Goal: Task Accomplishment & Management: Use online tool/utility

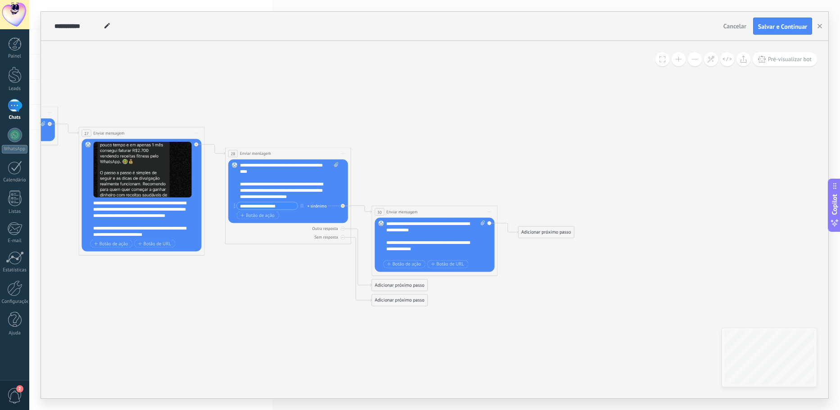
scroll to position [171, 0]
click at [443, 265] on span "Botão de URL" at bounding box center [447, 264] width 33 height 5
paste input "**********"
type input "**********"
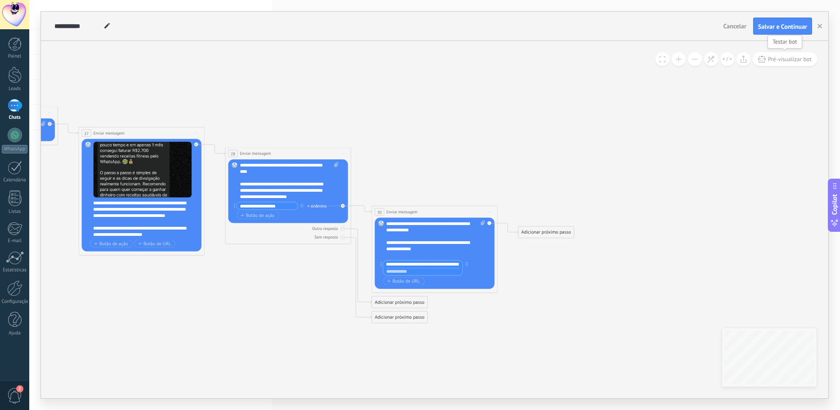
scroll to position [0, 0]
click at [777, 59] on span "Pré-visualizar bot" at bounding box center [790, 59] width 44 height 8
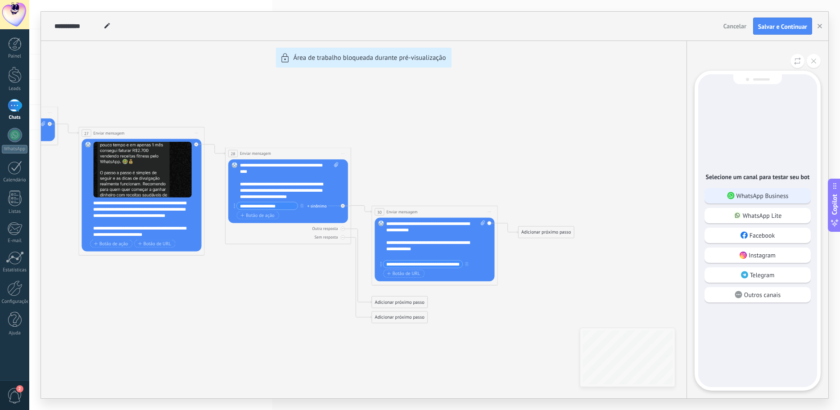
click at [760, 199] on p "WhatsApp Business" at bounding box center [763, 196] width 52 height 8
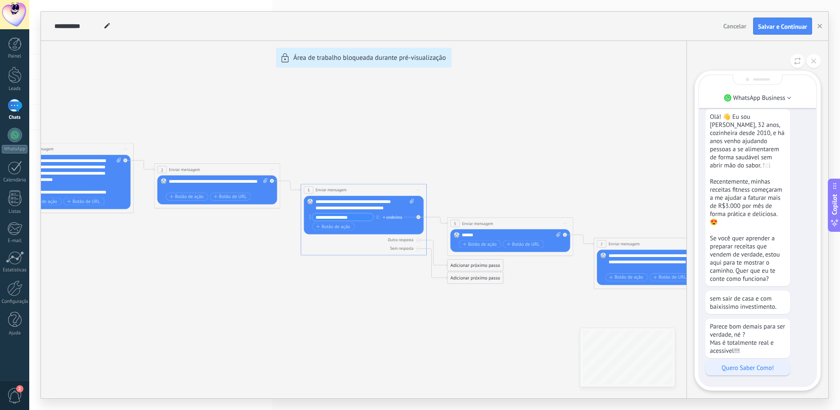
click at [750, 363] on div "Quero Saber Como!" at bounding box center [748, 367] width 85 height 15
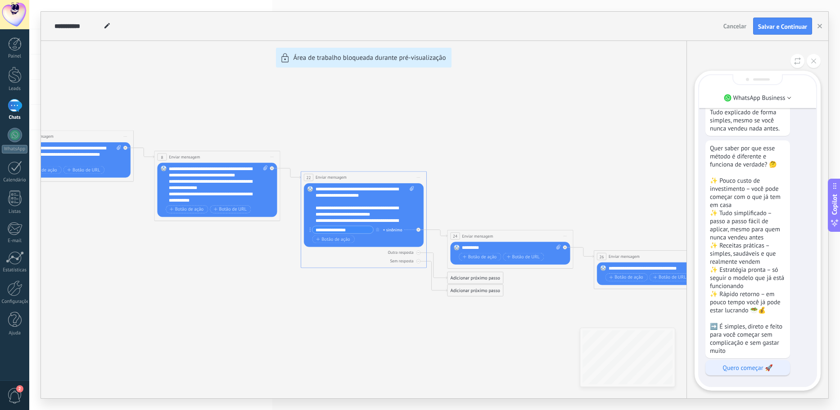
click at [750, 364] on p "Quero começar 🚀" at bounding box center [748, 368] width 76 height 8
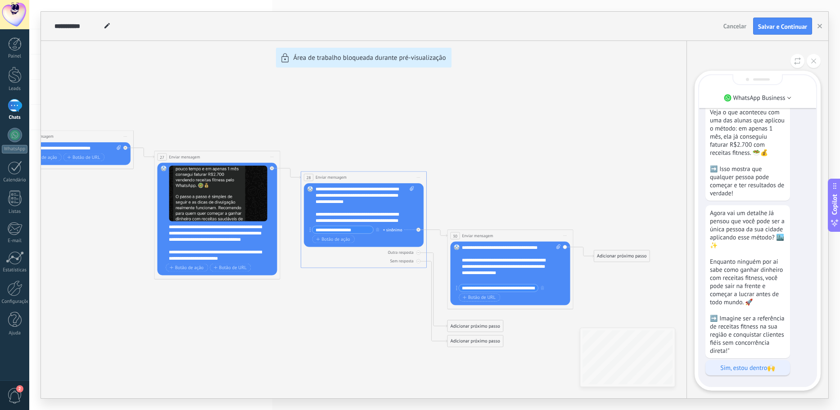
click at [771, 366] on p "Sim, estou dentro🙌" at bounding box center [748, 368] width 76 height 8
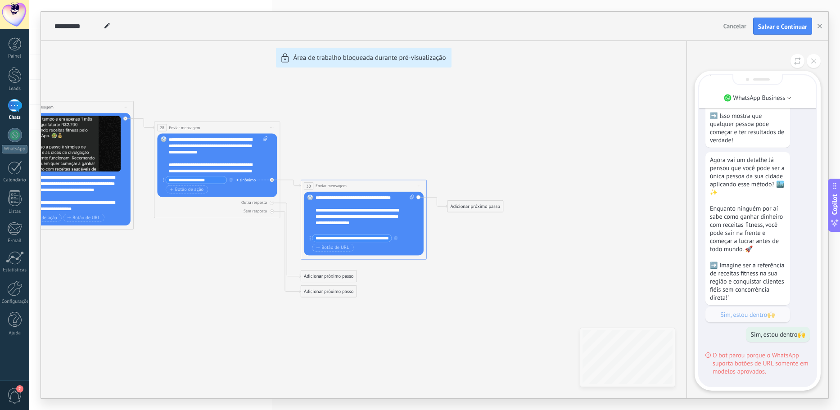
click at [397, 238] on div "**********" at bounding box center [435, 205] width 788 height 387
click at [396, 239] on div "**********" at bounding box center [435, 205] width 788 height 387
click at [310, 239] on div "**********" at bounding box center [435, 205] width 788 height 387
drag, startPoint x: 383, startPoint y: 237, endPoint x: 361, endPoint y: 238, distance: 22.5
click at [361, 238] on div "**********" at bounding box center [435, 205] width 788 height 387
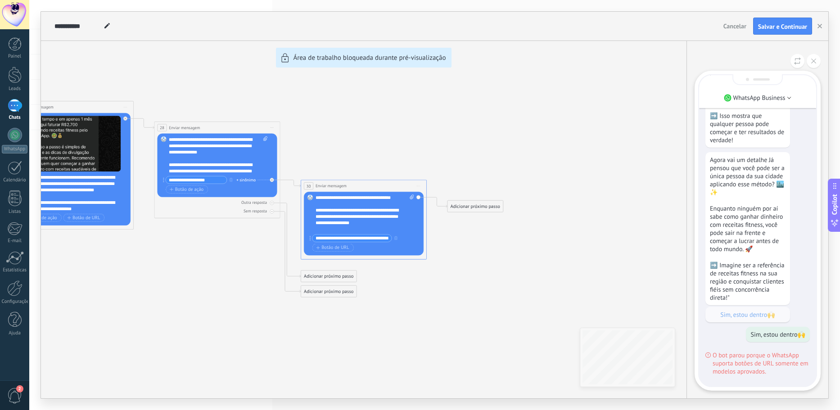
click at [450, 243] on div "**********" at bounding box center [435, 205] width 788 height 387
click at [818, 61] on button at bounding box center [814, 61] width 14 height 14
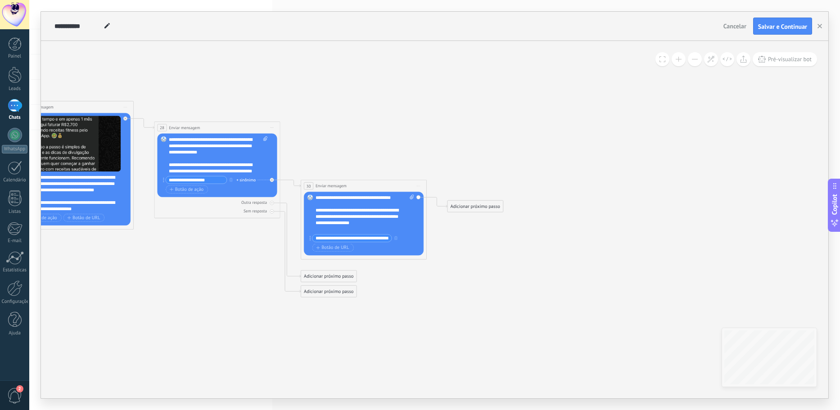
click at [386, 238] on input "**********" at bounding box center [351, 238] width 79 height 7
click at [394, 238] on icon "button" at bounding box center [395, 238] width 3 height 4
click at [374, 239] on span "Botão de URL" at bounding box center [376, 238] width 33 height 5
click at [356, 249] on input "text" at bounding box center [351, 245] width 79 height 7
paste input "**********"
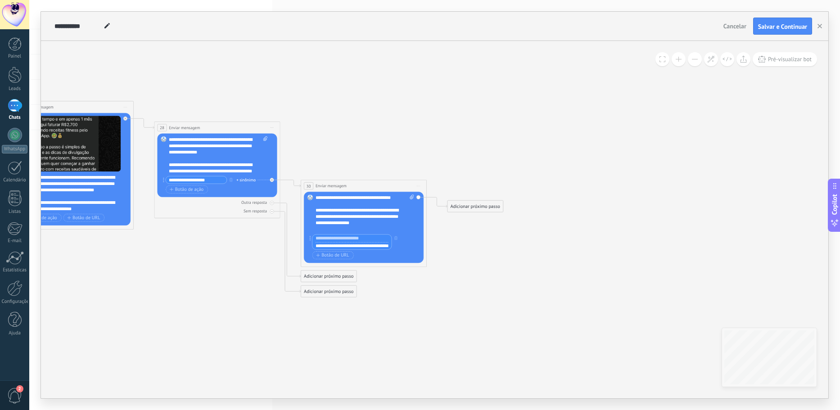
scroll to position [0, 17]
type input "**********"
click at [341, 250] on span "Botão de URL" at bounding box center [332, 247] width 33 height 5
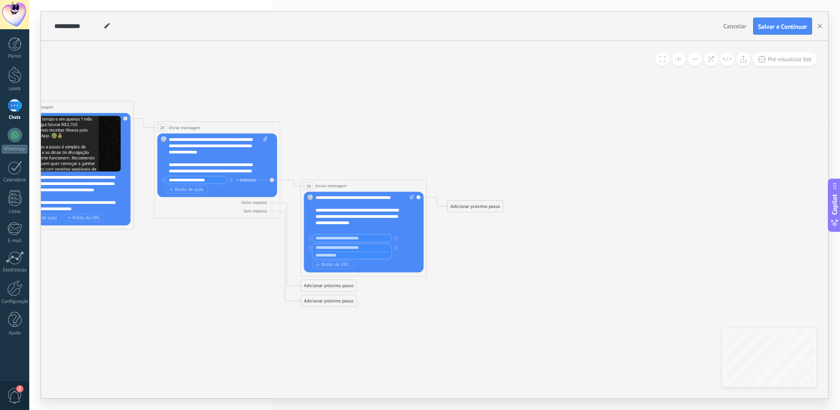
click at [345, 257] on input "text" at bounding box center [351, 255] width 79 height 7
paste input "**********"
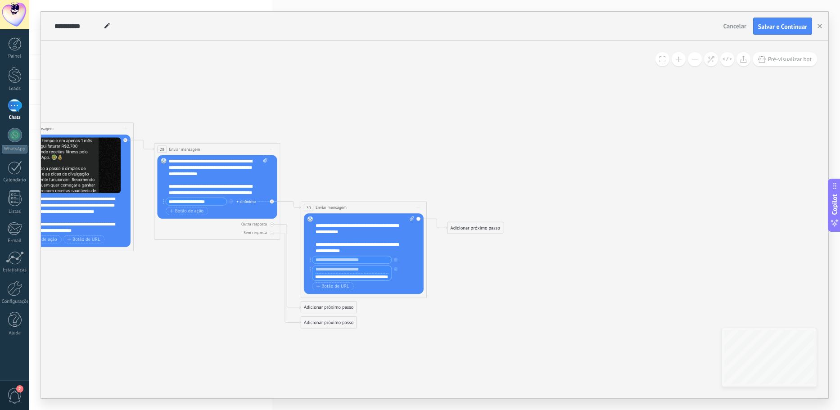
scroll to position [162, 0]
type input "**********"
click at [353, 259] on input "text" at bounding box center [351, 259] width 79 height 7
paste input "**********"
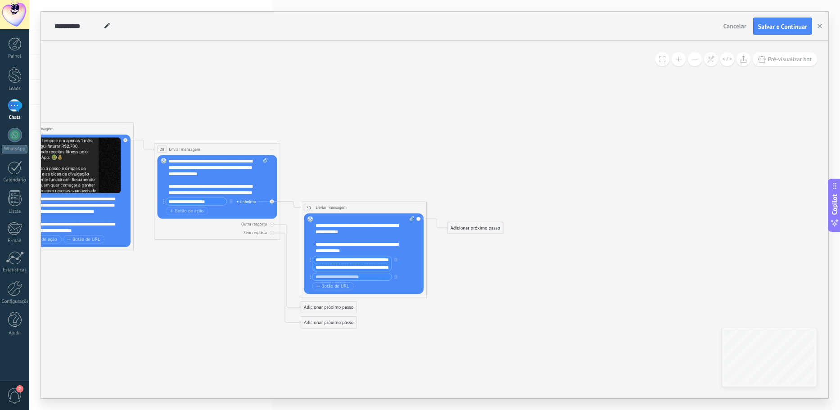
scroll to position [0, 17]
type input "**********"
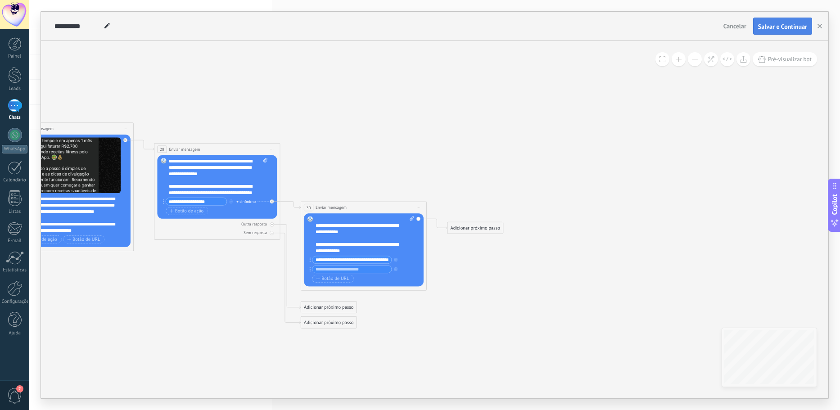
click at [800, 32] on button "Salvar e Continuar" at bounding box center [782, 26] width 59 height 17
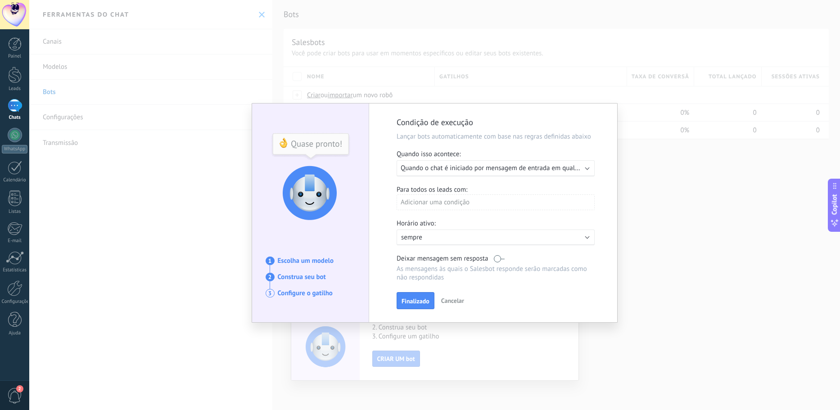
click at [453, 303] on span "Cancelar" at bounding box center [452, 301] width 23 height 8
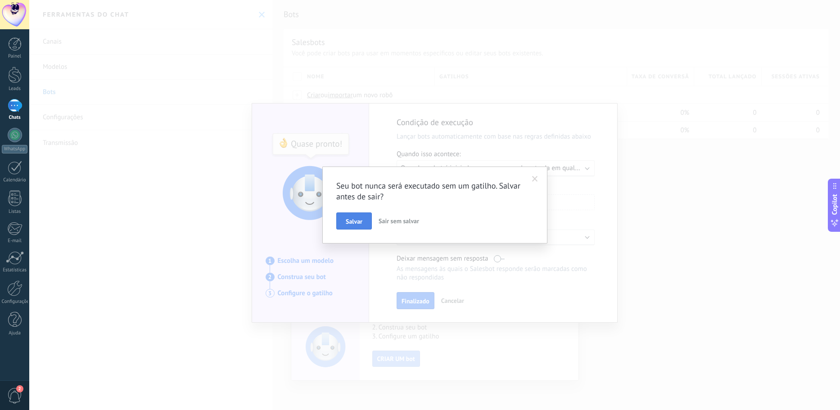
click at [365, 224] on button "Salvar" at bounding box center [354, 221] width 36 height 17
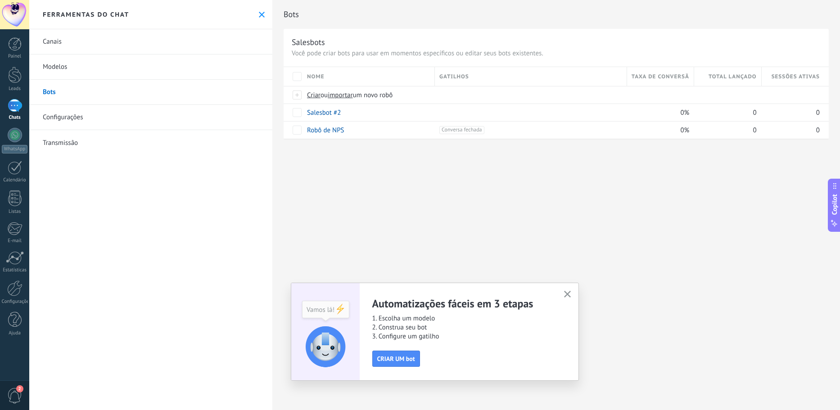
click at [571, 295] on button "button" at bounding box center [567, 295] width 11 height 12
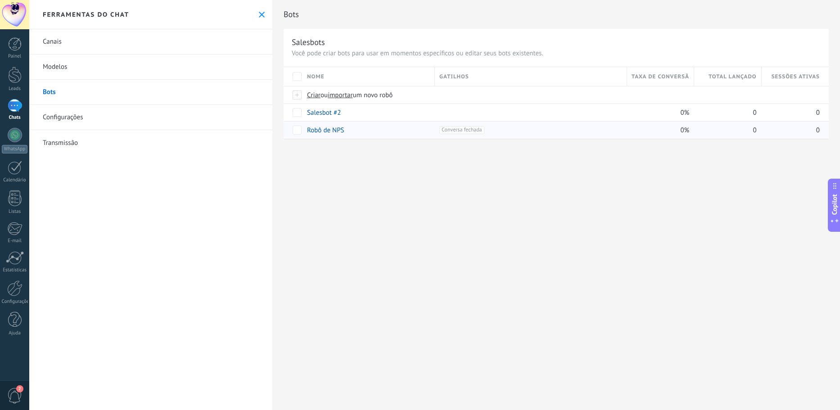
click at [460, 133] on span "Conversa fechada +0" at bounding box center [461, 130] width 45 height 8
click at [397, 131] on div "Robô de NPS" at bounding box center [367, 130] width 128 height 17
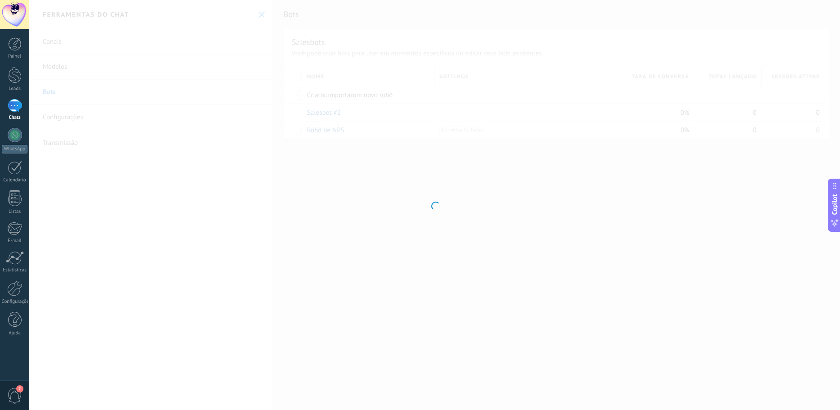
type input "**********"
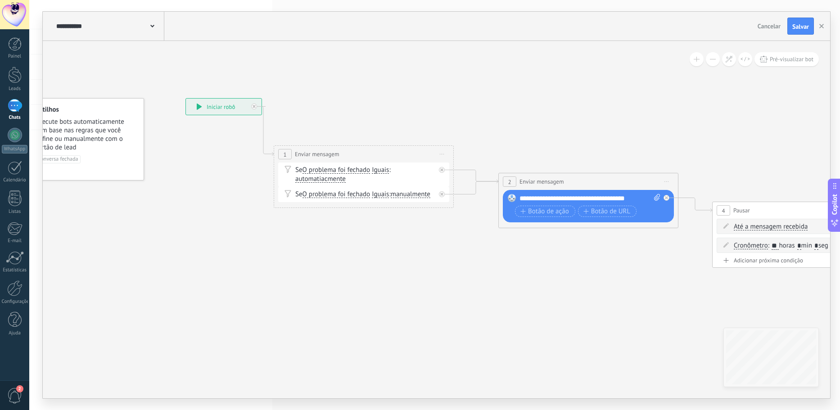
drag, startPoint x: 537, startPoint y: 140, endPoint x: 489, endPoint y: 130, distance: 49.7
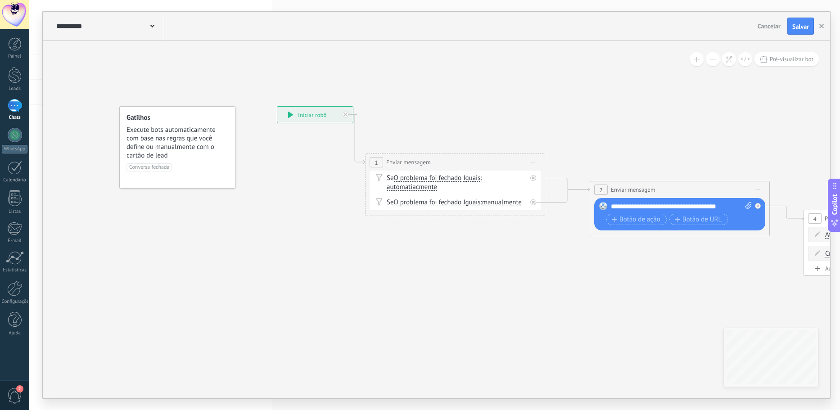
drag, startPoint x: 235, startPoint y: 78, endPoint x: 419, endPoint y: 60, distance: 184.1
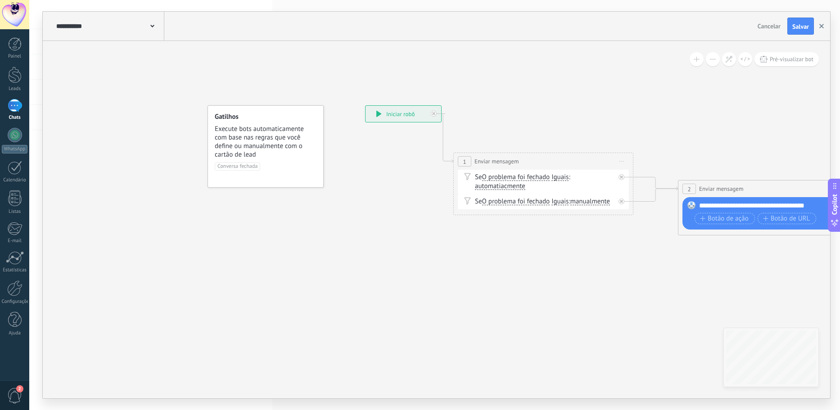
click at [819, 31] on button "button" at bounding box center [822, 26] width 14 height 17
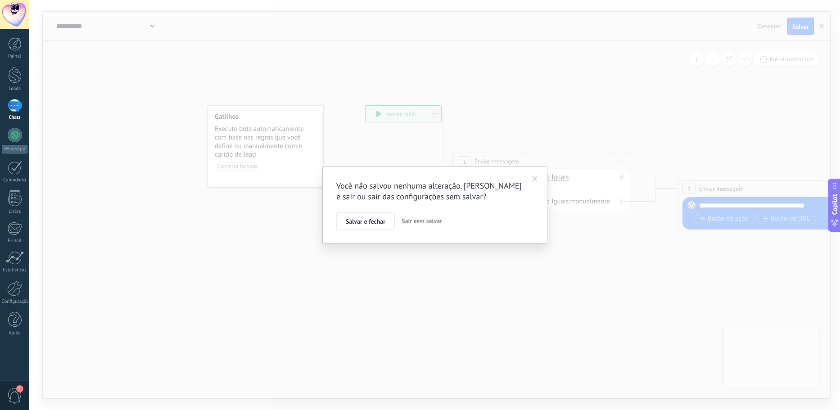
click at [418, 224] on span "Sair sem salvar" at bounding box center [422, 221] width 41 height 8
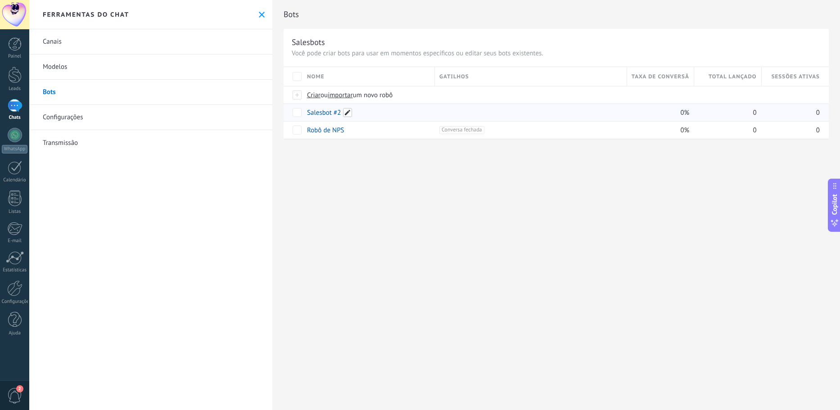
click at [348, 113] on span at bounding box center [347, 112] width 9 height 9
click at [494, 112] on div at bounding box center [530, 113] width 183 height 8
click at [404, 115] on div "Salesbot #2" at bounding box center [367, 112] width 128 height 17
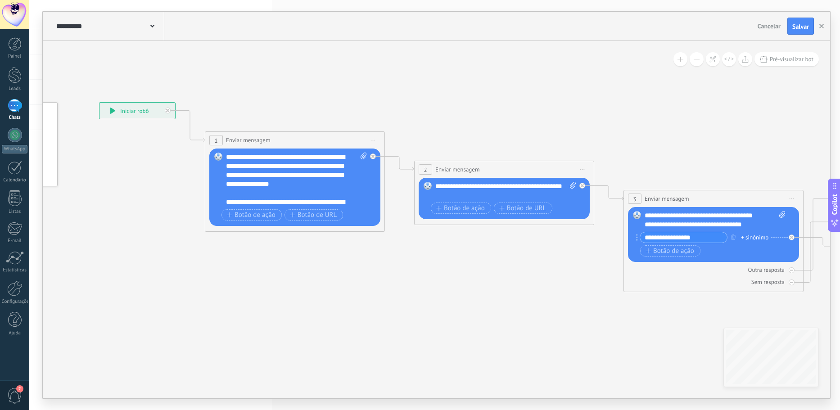
drag, startPoint x: 540, startPoint y: 118, endPoint x: 405, endPoint y: 112, distance: 135.2
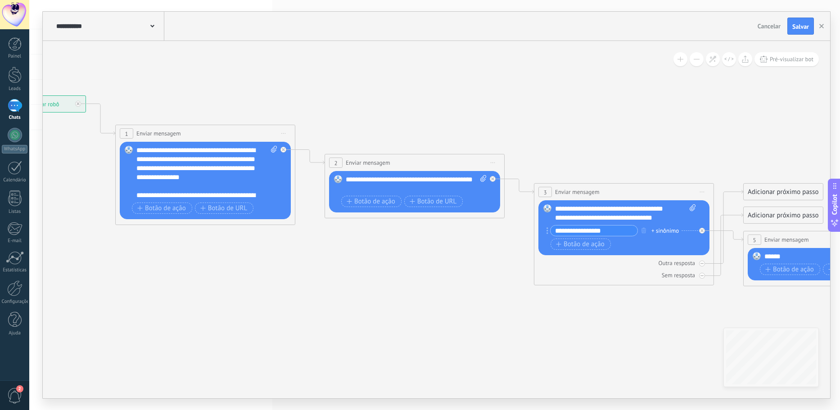
drag, startPoint x: 640, startPoint y: 127, endPoint x: 380, endPoint y: 109, distance: 260.0
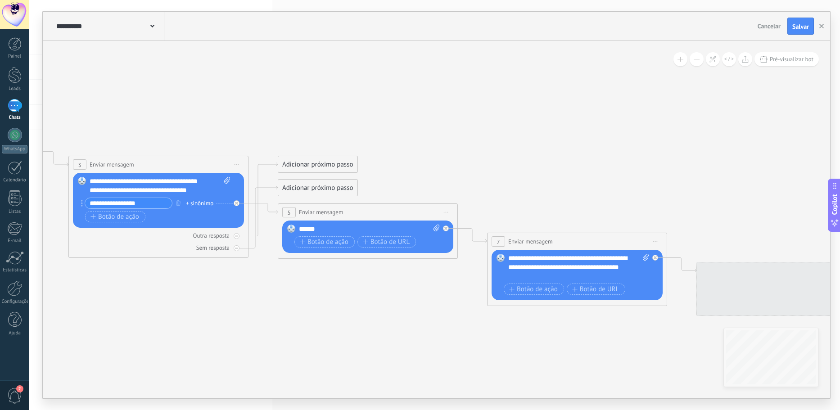
drag, startPoint x: 631, startPoint y: 134, endPoint x: 362, endPoint y: 116, distance: 269.8
click at [345, 117] on icon at bounding box center [838, 371] width 3039 height 1056
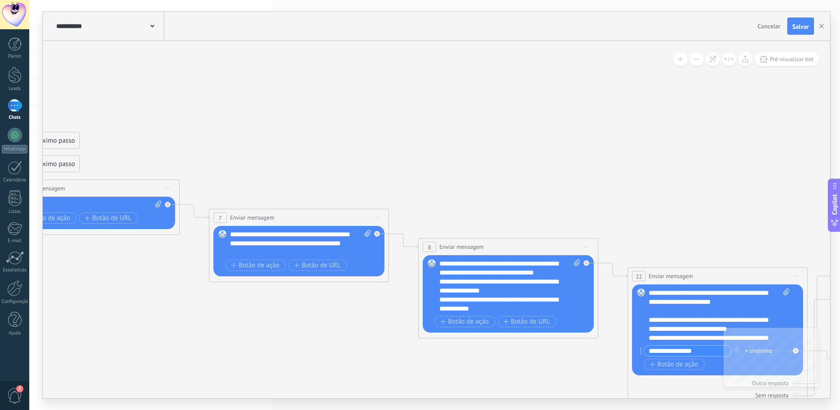
drag, startPoint x: 635, startPoint y: 140, endPoint x: 376, endPoint y: 116, distance: 260.5
click at [376, 116] on icon at bounding box center [559, 347] width 3039 height 1056
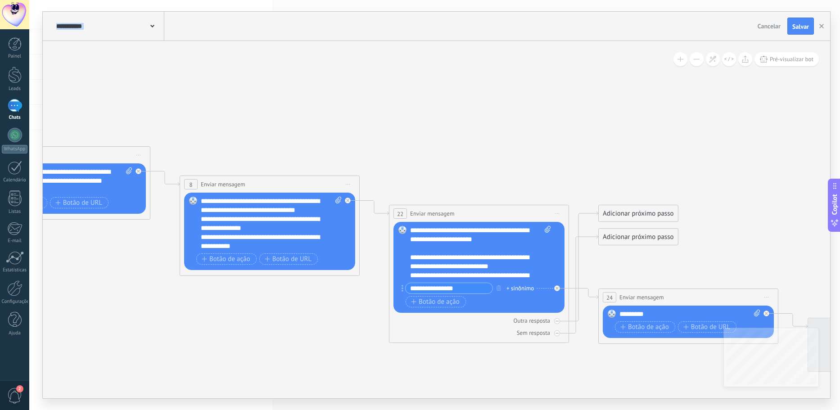
drag, startPoint x: 664, startPoint y: 152, endPoint x: 406, endPoint y: 71, distance: 270.4
click at [402, 72] on icon at bounding box center [321, 284] width 3039 height 1056
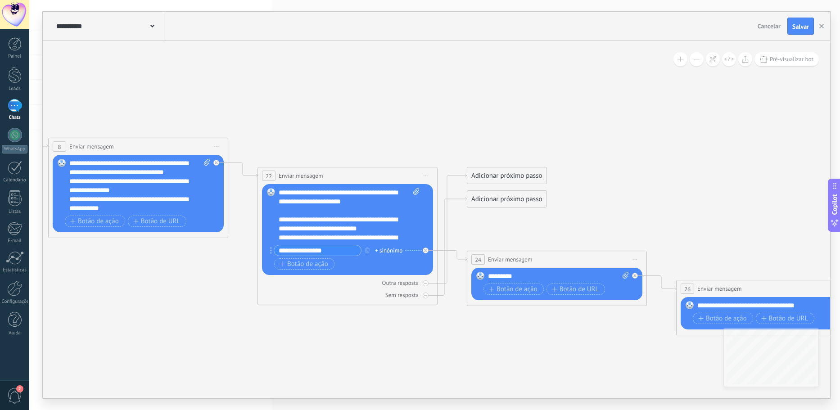
drag, startPoint x: 578, startPoint y: 144, endPoint x: 421, endPoint y: 111, distance: 160.0
click at [425, 112] on icon at bounding box center [189, 247] width 3039 height 1056
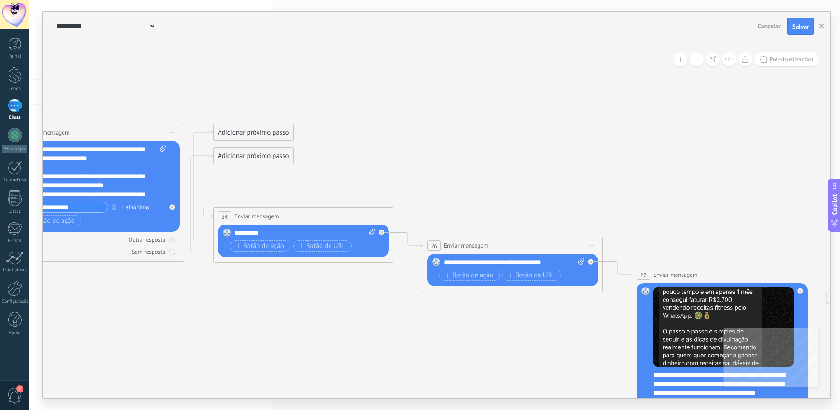
drag, startPoint x: 595, startPoint y: 149, endPoint x: 465, endPoint y: 112, distance: 135.1
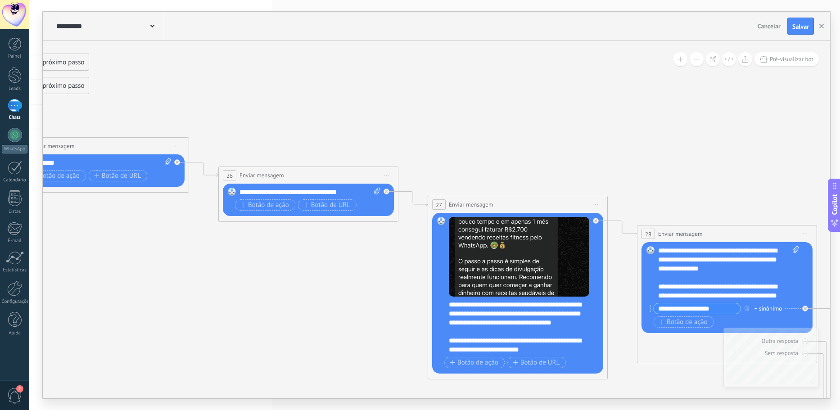
drag, startPoint x: 607, startPoint y: 148, endPoint x: 514, endPoint y: 104, distance: 102.7
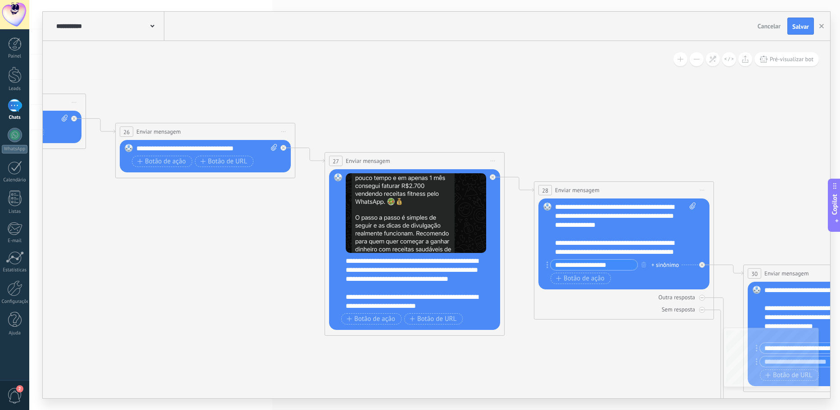
drag, startPoint x: 728, startPoint y: 135, endPoint x: 521, endPoint y: 103, distance: 210.1
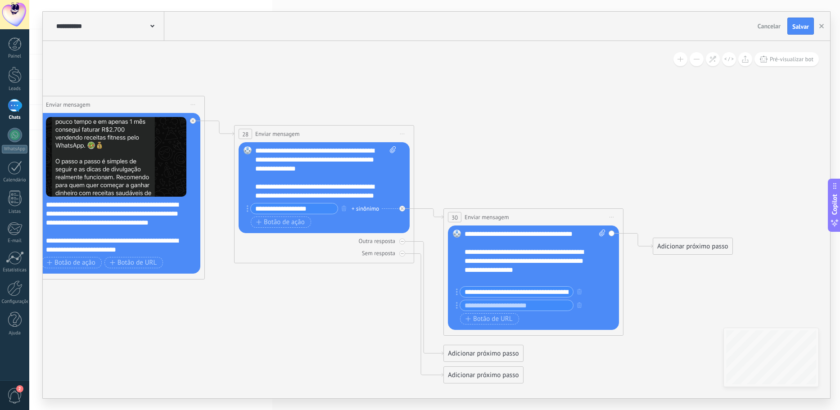
drag, startPoint x: 676, startPoint y: 140, endPoint x: 534, endPoint y: 102, distance: 146.5
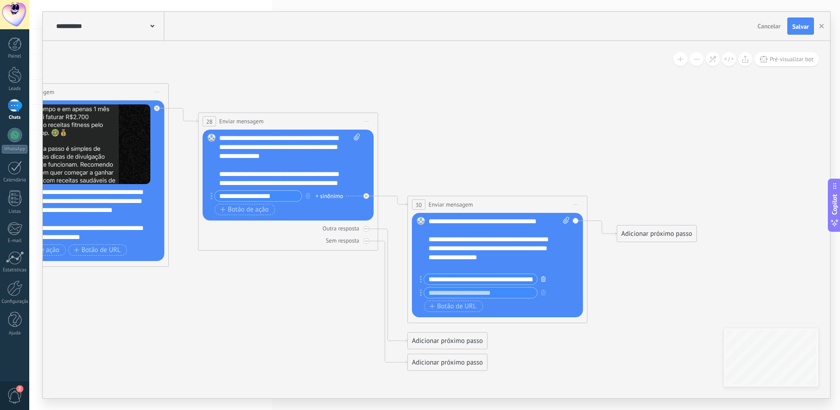
click at [545, 280] on icon "button" at bounding box center [543, 278] width 5 height 5
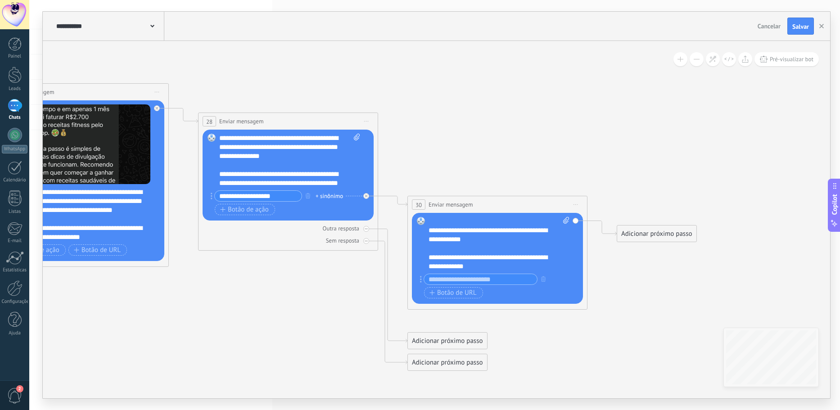
scroll to position [162, 0]
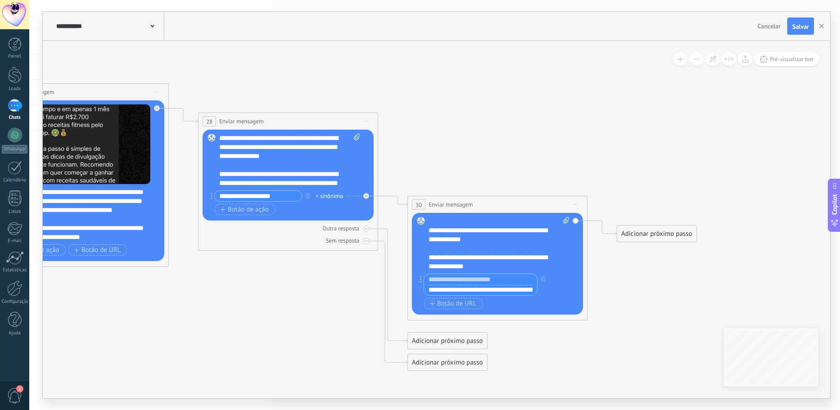
click at [482, 279] on input "text" at bounding box center [480, 279] width 113 height 11
click at [801, 58] on span "Pré-visualizar bot" at bounding box center [792, 59] width 44 height 8
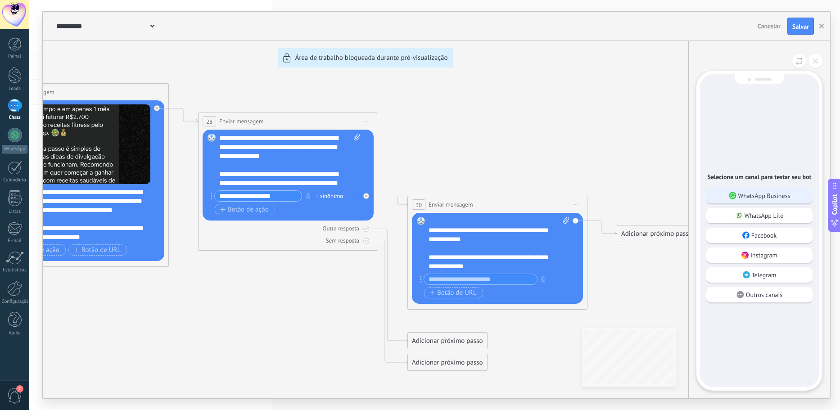
click at [781, 198] on p "WhatsApp Business" at bounding box center [764, 196] width 52 height 8
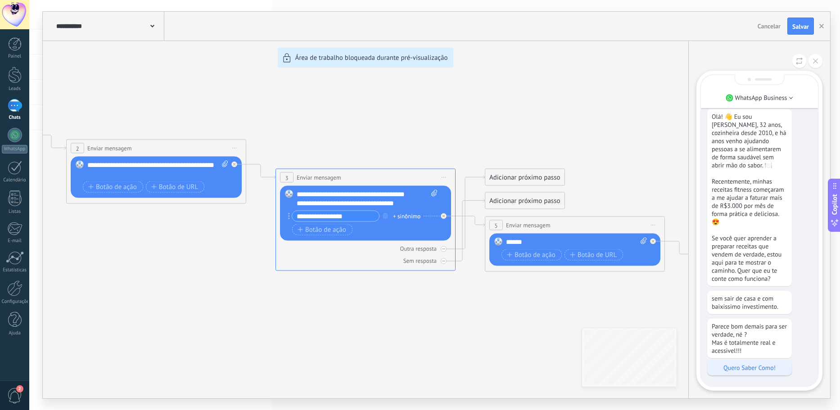
click at [728, 367] on p "Quero Saber Como!" at bounding box center [750, 368] width 76 height 8
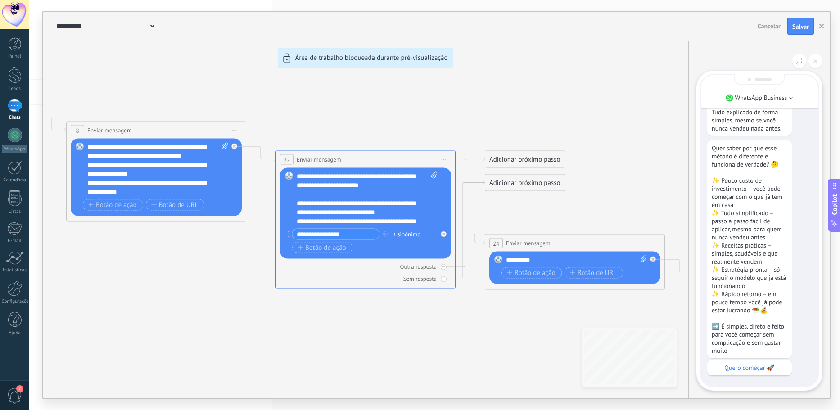
click at [756, 362] on div "Quero começar 🚀" at bounding box center [749, 367] width 85 height 15
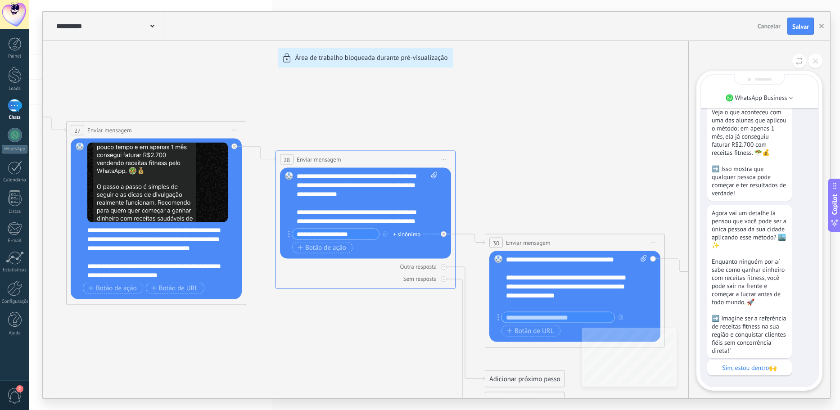
click at [756, 362] on div "Sim, estou dentro🙌" at bounding box center [749, 367] width 85 height 15
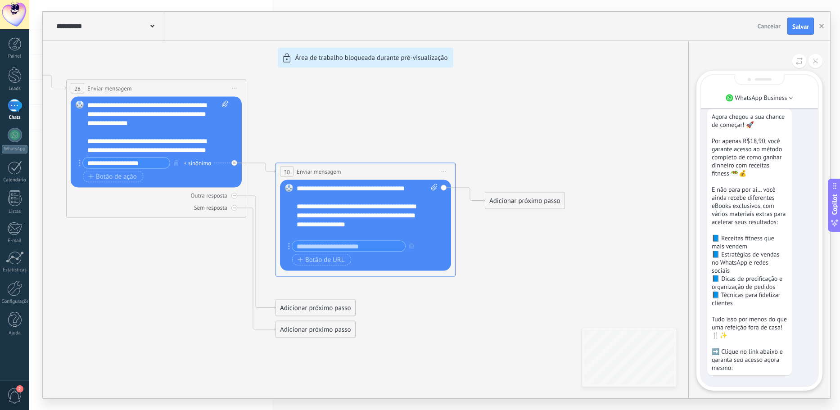
click at [391, 245] on div "**********" at bounding box center [437, 205] width 788 height 387
click at [518, 202] on div "**********" at bounding box center [437, 205] width 788 height 387
click at [814, 65] on button at bounding box center [816, 61] width 14 height 14
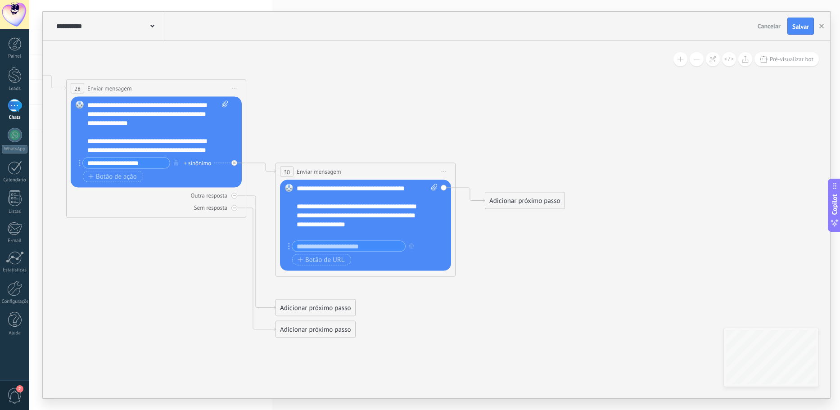
click at [532, 204] on div "Adicionar próximo passo" at bounding box center [524, 201] width 79 height 15
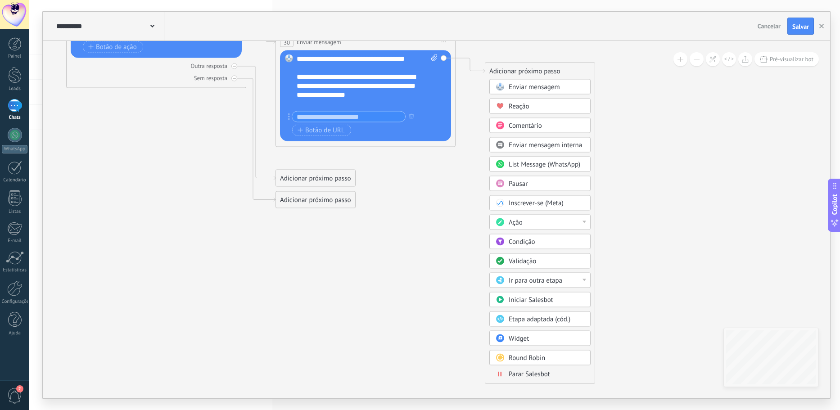
click at [532, 225] on div "Ação" at bounding box center [547, 222] width 76 height 9
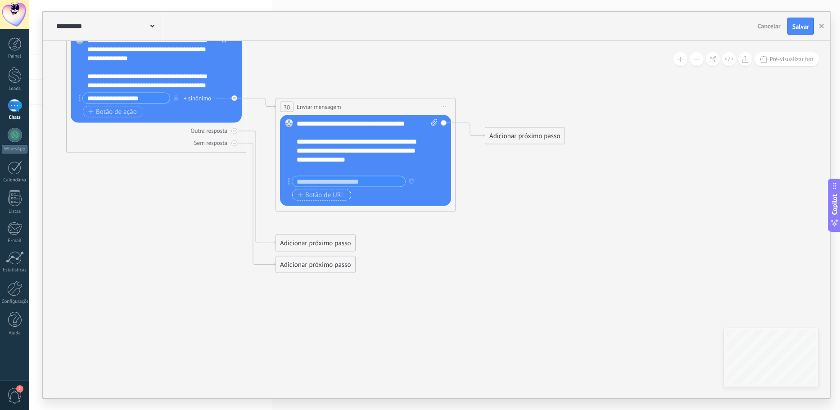
click at [340, 195] on span "Botão de URL" at bounding box center [321, 194] width 47 height 7
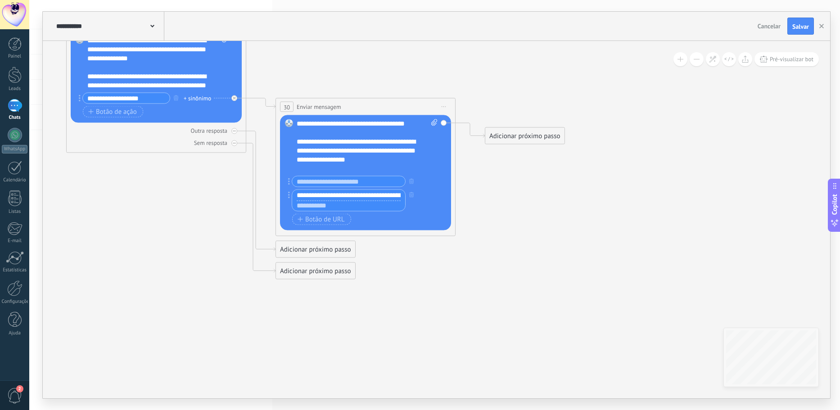
scroll to position [0, 17]
type input "**********"
click at [796, 61] on span "Pré-visualizar bot" at bounding box center [792, 59] width 44 height 8
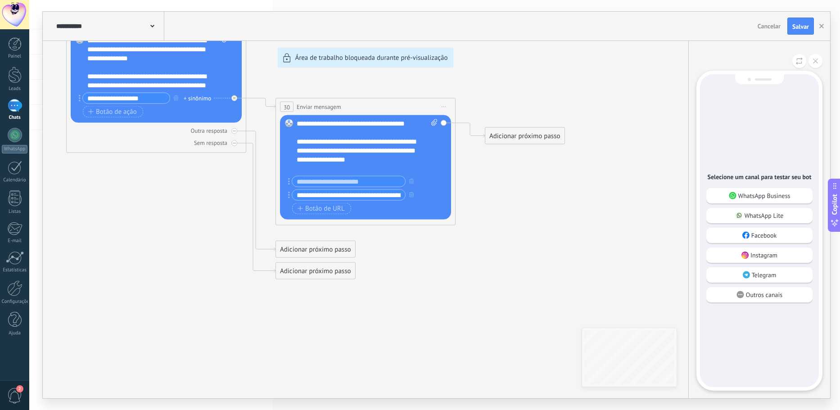
click at [768, 206] on div "WhatsApp Business WhatsApp Lite Facebook Instagram Telegram Outros canais" at bounding box center [759, 247] width 106 height 119
click at [769, 200] on div "WhatsApp Business" at bounding box center [759, 195] width 106 height 15
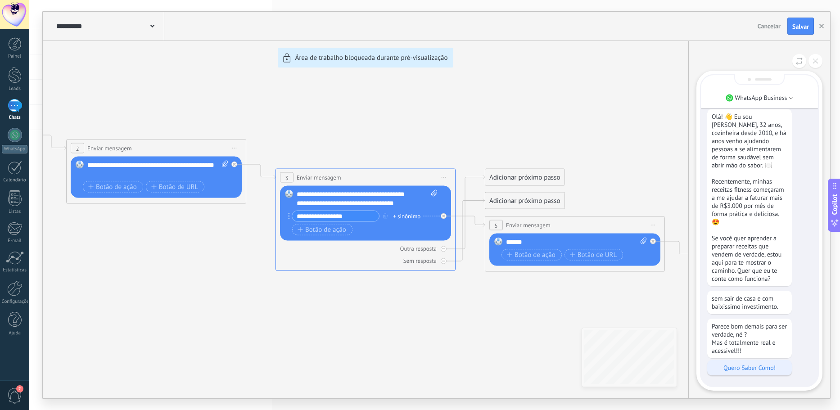
click at [747, 372] on div "Quero Saber Como!" at bounding box center [749, 367] width 85 height 15
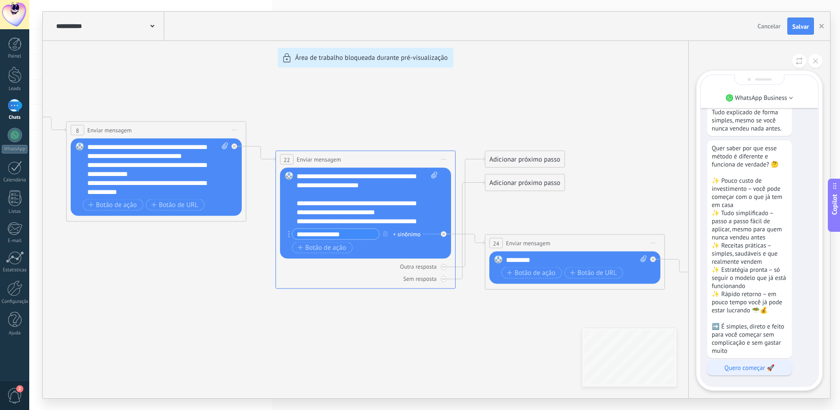
click at [752, 367] on p "Quero começar 🚀" at bounding box center [750, 368] width 76 height 8
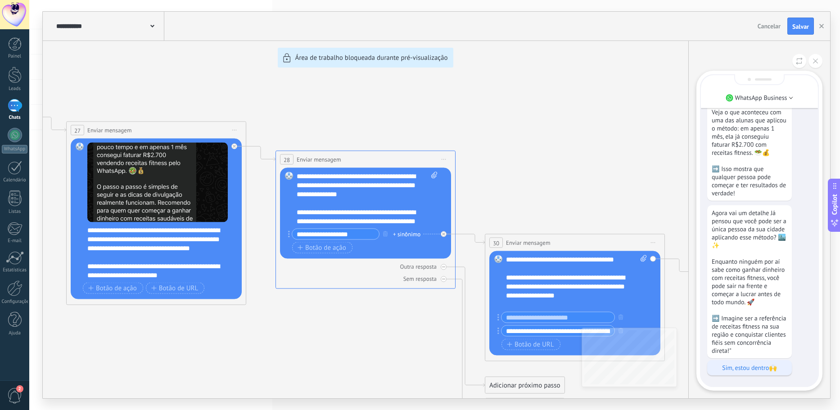
click at [752, 367] on p "Sim, estou dentro🙌" at bounding box center [750, 368] width 76 height 8
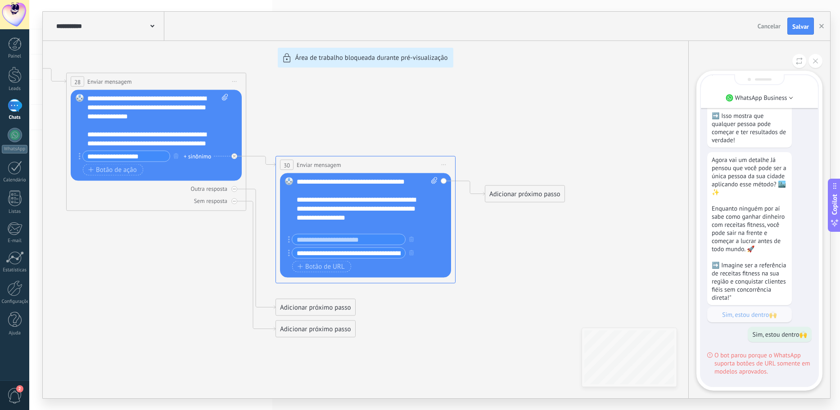
click at [396, 253] on div "**********" at bounding box center [437, 205] width 788 height 387
click at [398, 254] on div "**********" at bounding box center [437, 205] width 788 height 387
click at [813, 63] on icon at bounding box center [815, 61] width 5 height 5
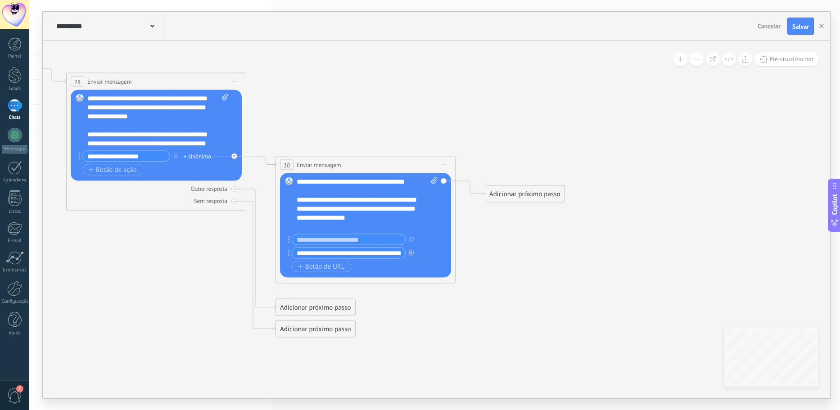
click at [411, 250] on icon "button" at bounding box center [411, 252] width 5 height 5
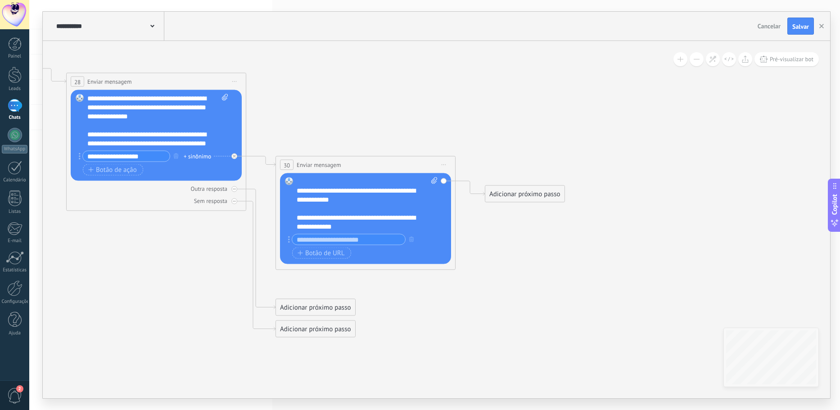
scroll to position [162, 0]
click at [362, 225] on div "**********" at bounding box center [367, 204] width 141 height 54
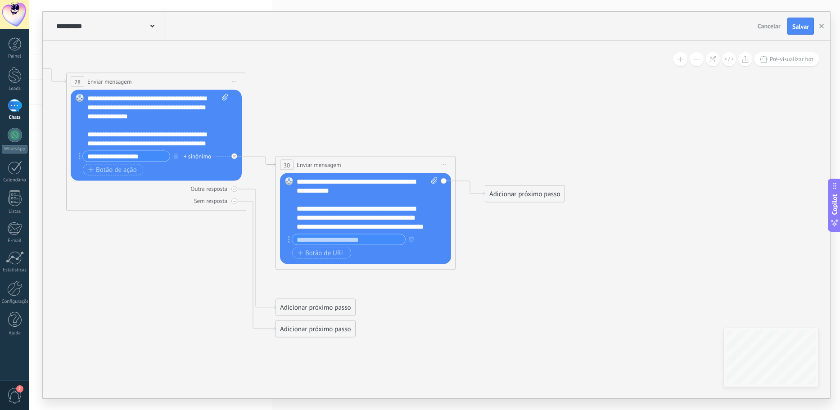
click at [362, 225] on div "**********" at bounding box center [367, 204] width 141 height 54
click at [361, 229] on div "**********" at bounding box center [367, 204] width 141 height 54
click at [365, 226] on div "**********" at bounding box center [367, 204] width 141 height 54
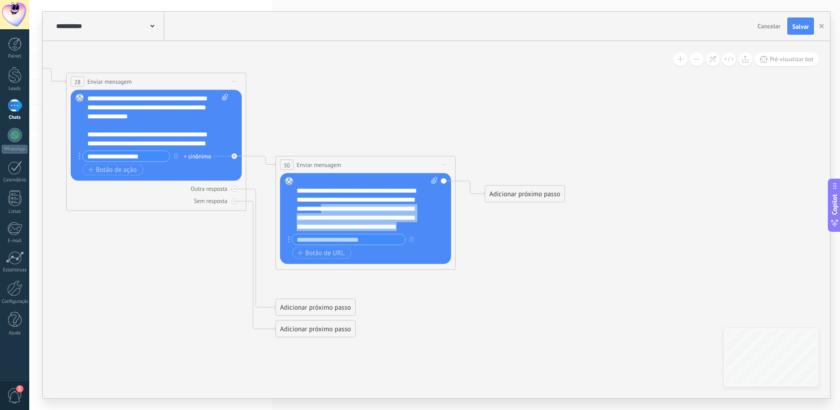
drag, startPoint x: 417, startPoint y: 226, endPoint x: 292, endPoint y: 211, distance: 126.1
click at [292, 211] on div "Substituir Remover Converter para mensagem de voz Arraste a imagem aqui para an…" at bounding box center [365, 218] width 171 height 91
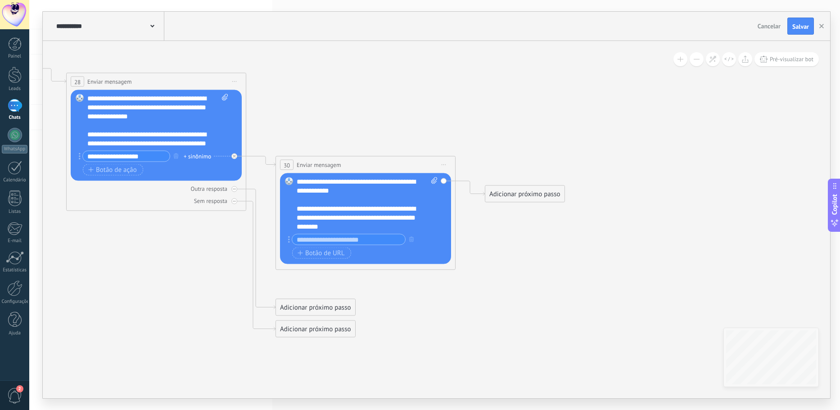
scroll to position [171, 0]
click at [778, 64] on button "Pré-visualizar bot" at bounding box center [787, 59] width 64 height 14
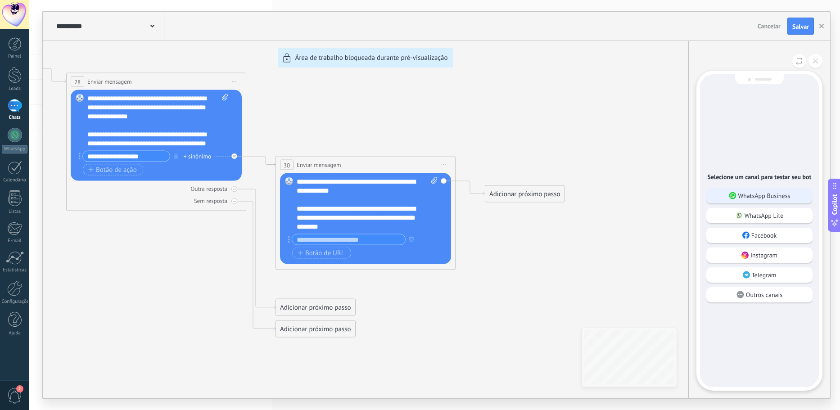
click at [780, 195] on p "WhatsApp Business" at bounding box center [764, 196] width 52 height 8
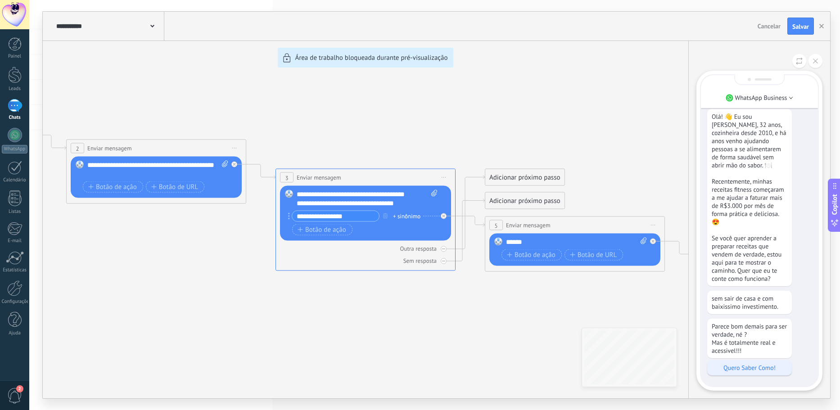
click at [747, 364] on p "Quero Saber Como!" at bounding box center [750, 368] width 76 height 8
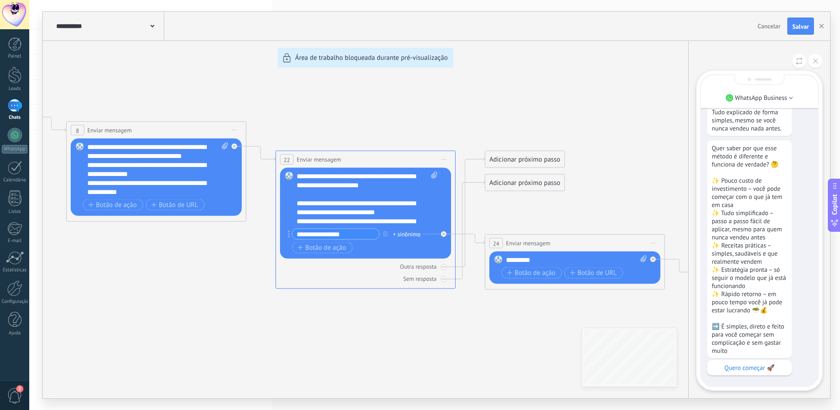
click at [747, 364] on p "Quero começar 🚀" at bounding box center [750, 368] width 76 height 8
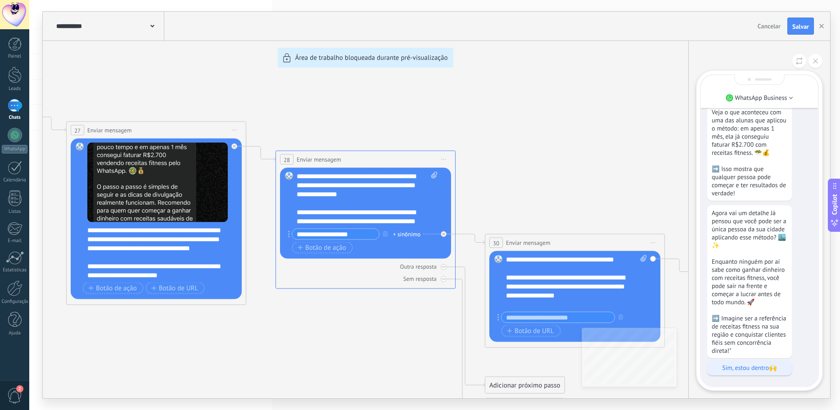
click at [774, 371] on p "Sim, estou dentro🙌" at bounding box center [750, 368] width 76 height 8
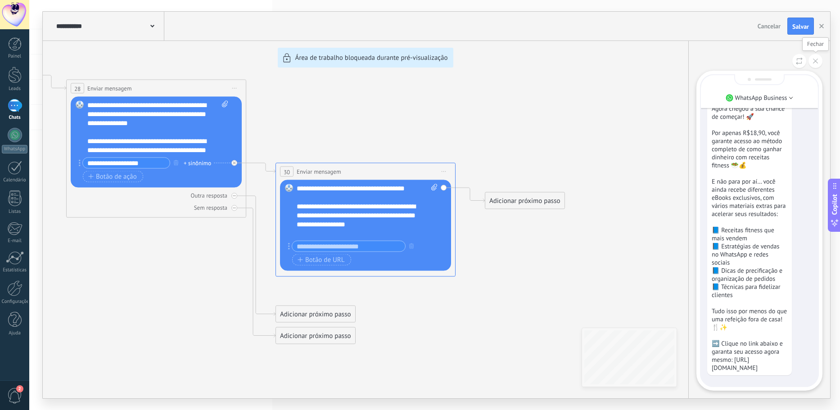
click at [817, 63] on icon at bounding box center [815, 61] width 5 height 5
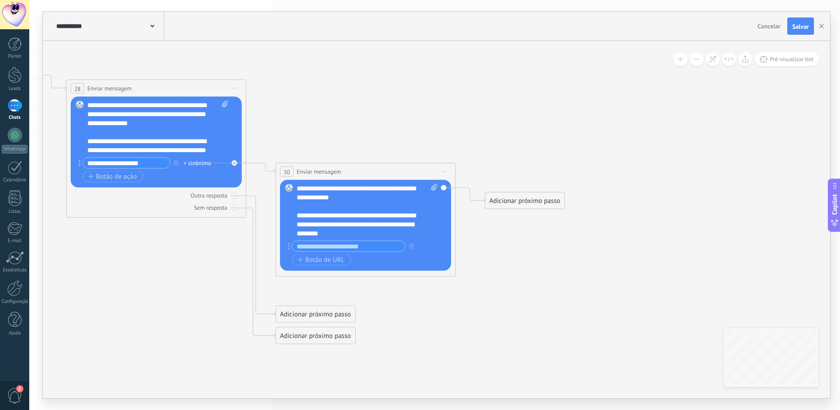
click at [297, 232] on div "**********" at bounding box center [367, 211] width 141 height 54
click at [799, 65] on button "Pré-visualizar bot" at bounding box center [787, 59] width 64 height 14
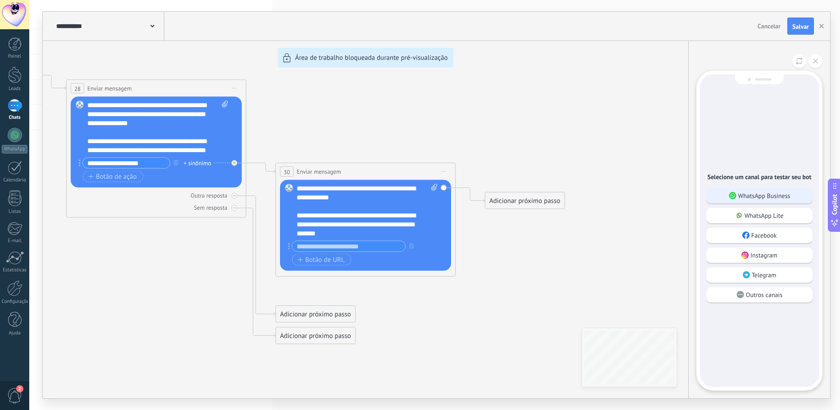
click at [772, 192] on p "WhatsApp Business" at bounding box center [764, 196] width 52 height 8
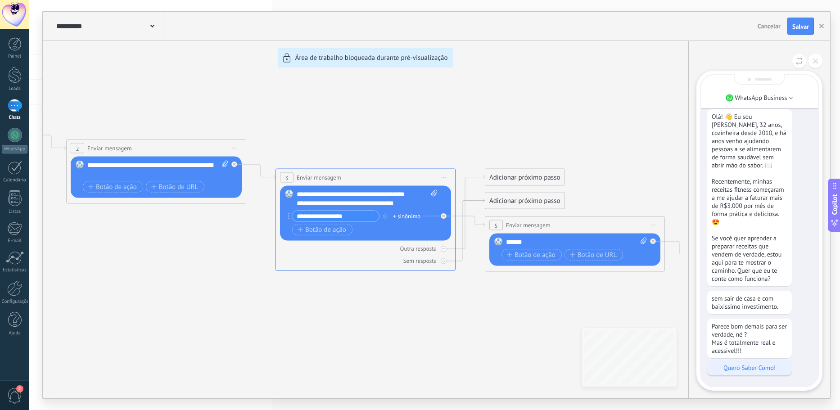
click at [782, 367] on p "Quero Saber Como!" at bounding box center [750, 368] width 76 height 8
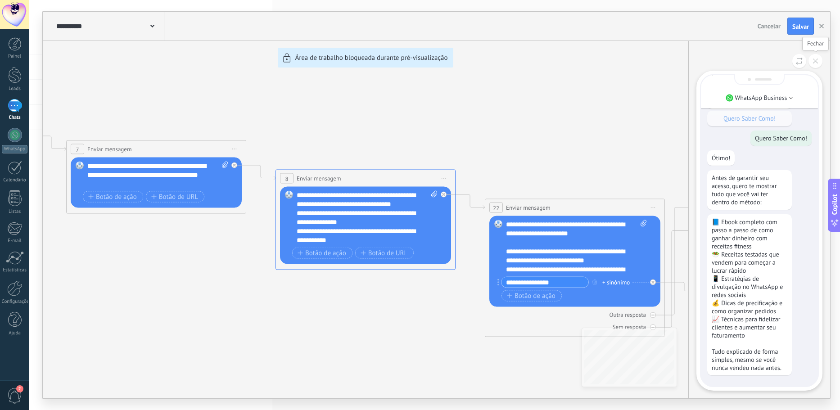
click at [817, 62] on icon at bounding box center [815, 61] width 5 height 5
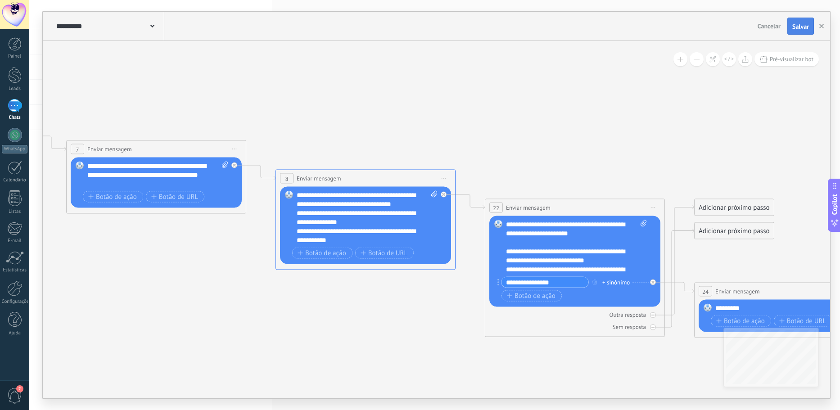
click at [811, 26] on button "Salvar" at bounding box center [801, 26] width 27 height 17
click at [823, 25] on icon "button" at bounding box center [821, 26] width 5 height 5
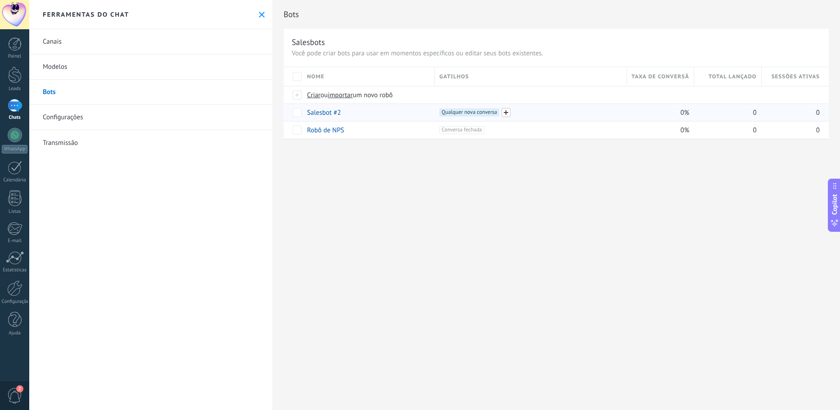
click at [504, 113] on span at bounding box center [506, 112] width 9 height 9
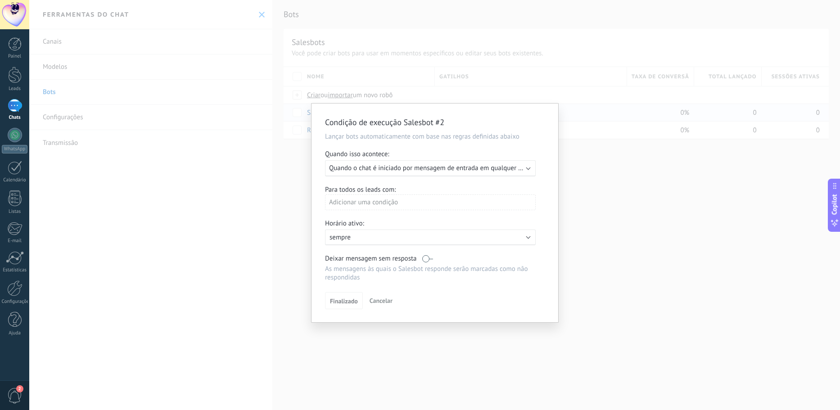
click at [492, 169] on span "Quando o chat é iniciado por mensagem de entrada em qualquer canal" at bounding box center [431, 168] width 204 height 9
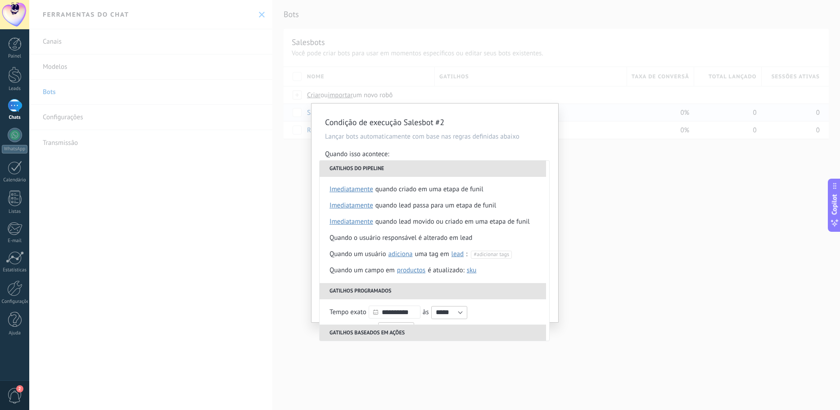
click at [577, 164] on div "Condição de execução Salesbot #2 Lançar bots automaticamente com base nas regra…" at bounding box center [434, 205] width 811 height 410
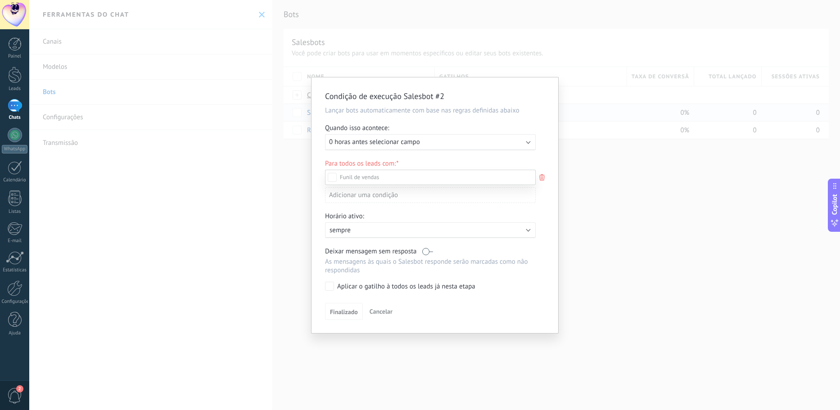
click at [579, 164] on div at bounding box center [434, 205] width 811 height 410
click at [384, 313] on span "Cancelar" at bounding box center [381, 312] width 23 height 8
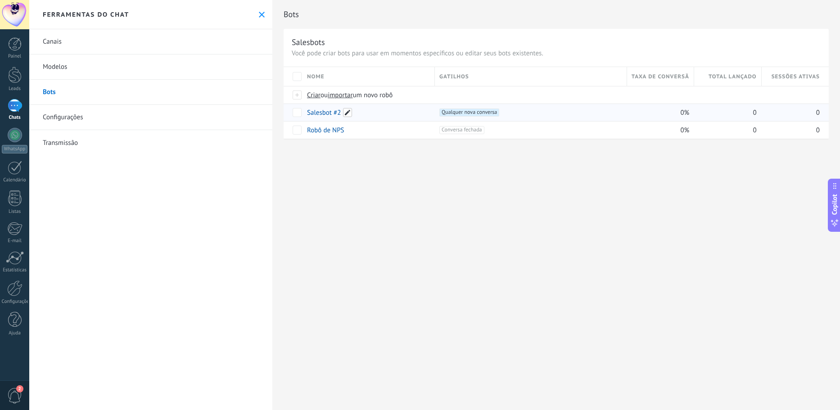
click at [347, 112] on span at bounding box center [347, 112] width 9 height 9
click at [507, 172] on div "**********" at bounding box center [556, 205] width 568 height 410
click at [491, 114] on span "Qualquer nova conversa +0" at bounding box center [469, 113] width 60 height 8
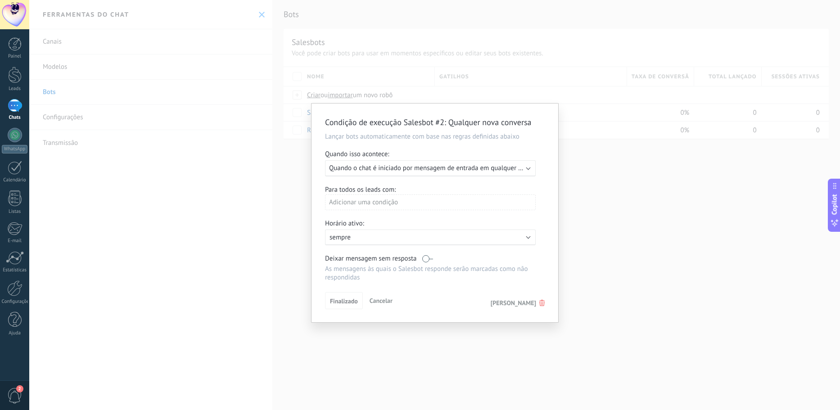
click at [375, 303] on span "Cancelar" at bounding box center [381, 301] width 23 height 8
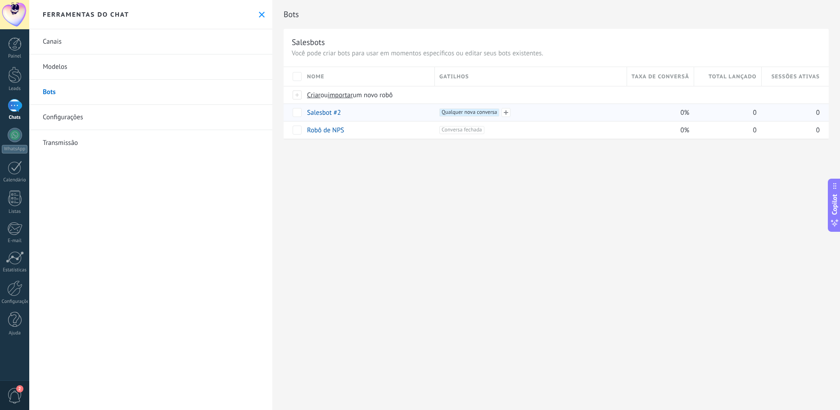
click at [528, 113] on div "+1 Qualquer nova conversa +0" at bounding box center [530, 113] width 183 height 8
click at [416, 111] on div "Salesbot #2" at bounding box center [367, 112] width 128 height 17
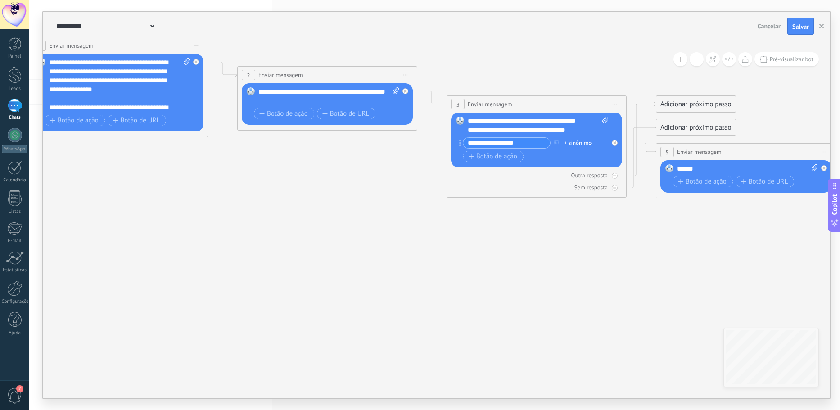
drag, startPoint x: 577, startPoint y: 330, endPoint x: 317, endPoint y: 231, distance: 277.6
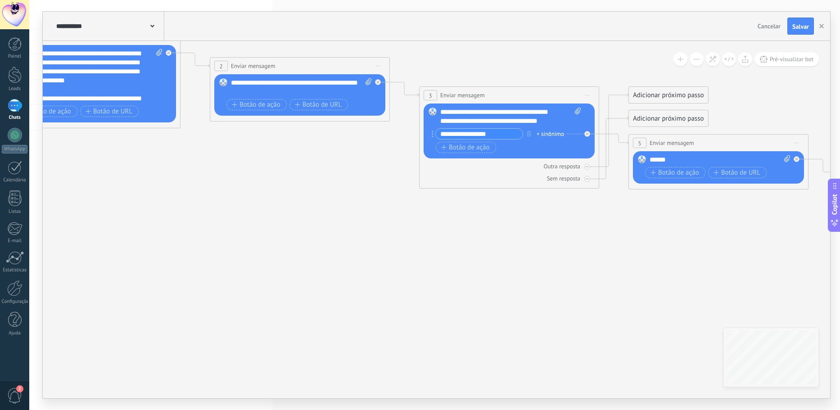
drag, startPoint x: 840, startPoint y: 305, endPoint x: 453, endPoint y: 253, distance: 389.7
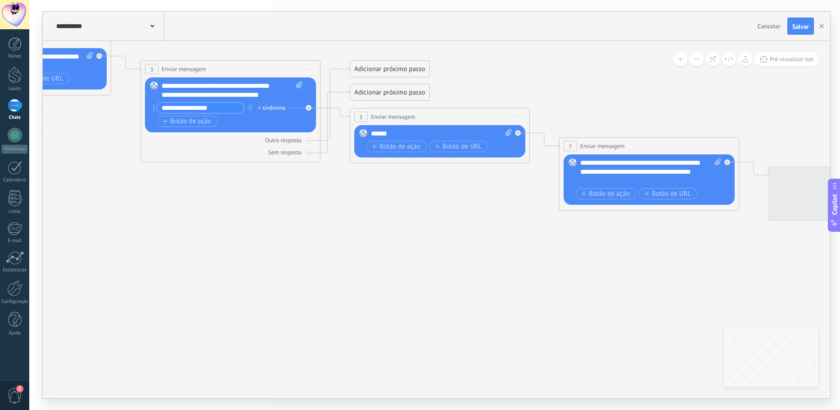
drag, startPoint x: 614, startPoint y: 263, endPoint x: 370, endPoint y: 231, distance: 246.1
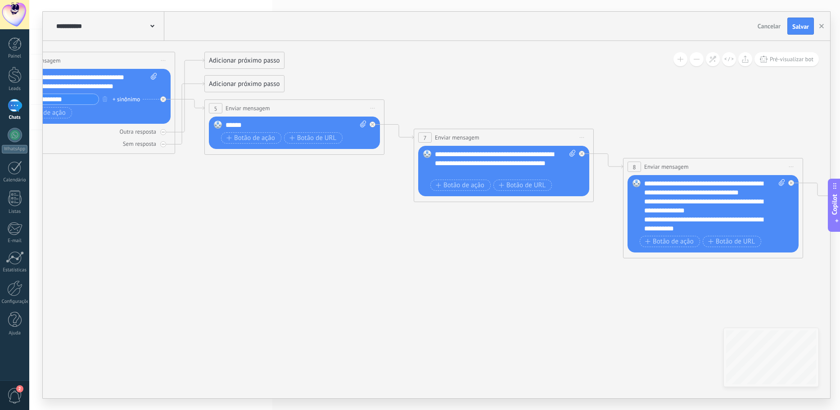
drag, startPoint x: 530, startPoint y: 248, endPoint x: 283, endPoint y: 209, distance: 249.2
click at [281, 210] on icon at bounding box center [764, 203] width 3039 height 928
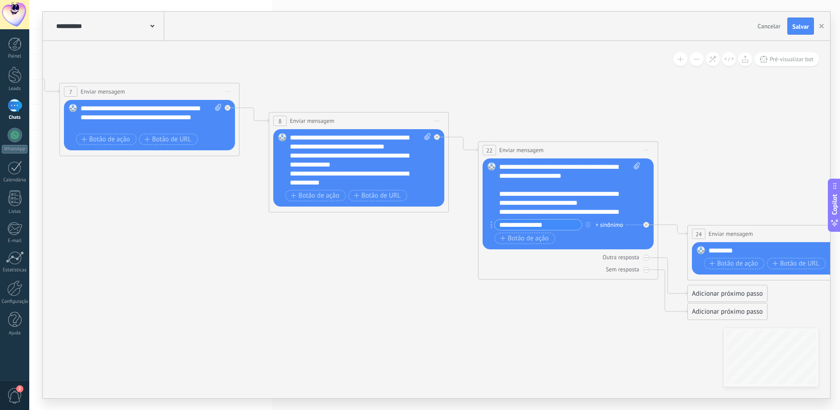
drag, startPoint x: 498, startPoint y: 251, endPoint x: 334, endPoint y: 214, distance: 167.9
click at [321, 216] on icon at bounding box center [410, 157] width 3039 height 928
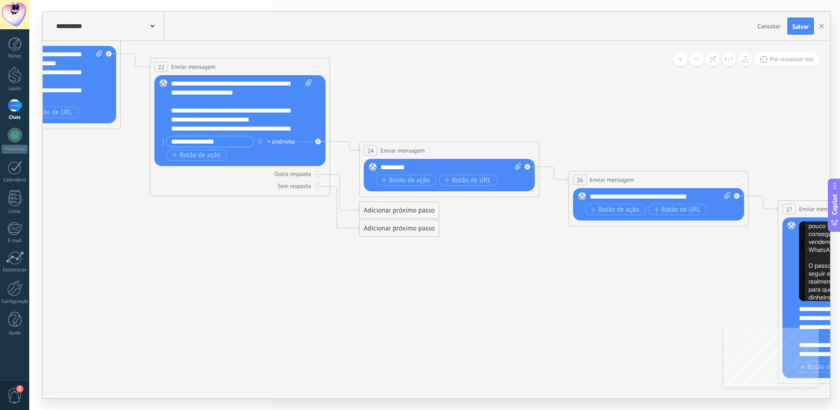
drag, startPoint x: 502, startPoint y: 293, endPoint x: 353, endPoint y: 237, distance: 159.4
click at [308, 232] on icon at bounding box center [82, 110] width 3039 height 1000
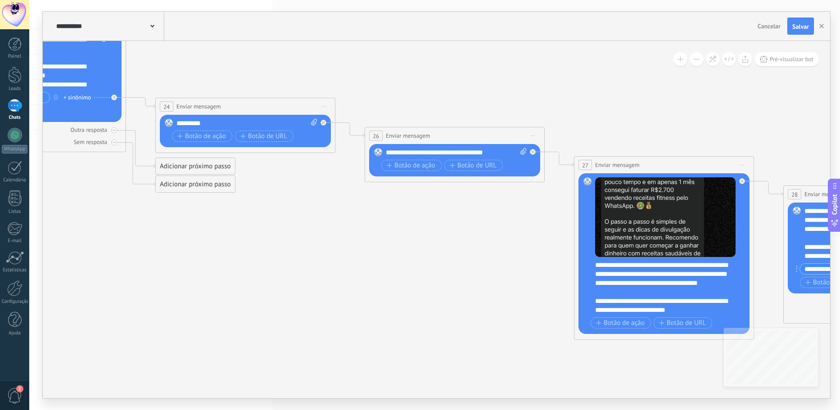
drag, startPoint x: 627, startPoint y: 273, endPoint x: 325, endPoint y: 202, distance: 310.8
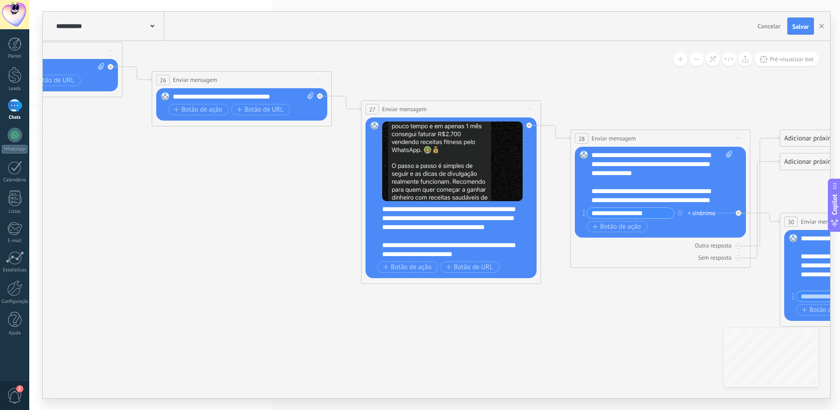
drag, startPoint x: 557, startPoint y: 314, endPoint x: 353, endPoint y: 262, distance: 210.9
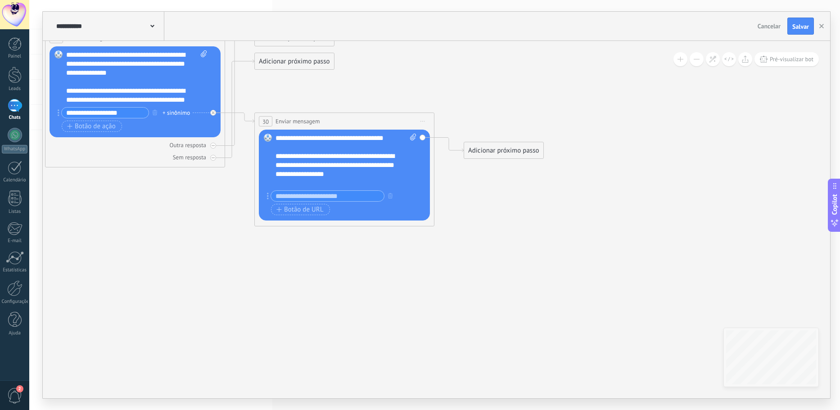
drag, startPoint x: 593, startPoint y: 302, endPoint x: 190, endPoint y: 220, distance: 411.2
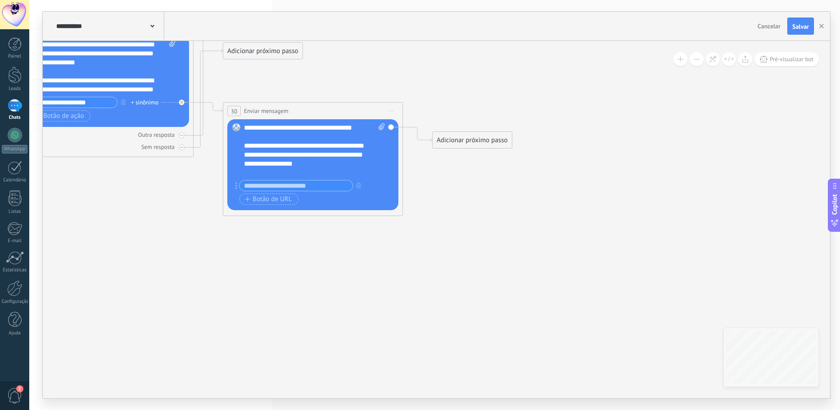
drag, startPoint x: 306, startPoint y: 235, endPoint x: 348, endPoint y: 242, distance: 42.1
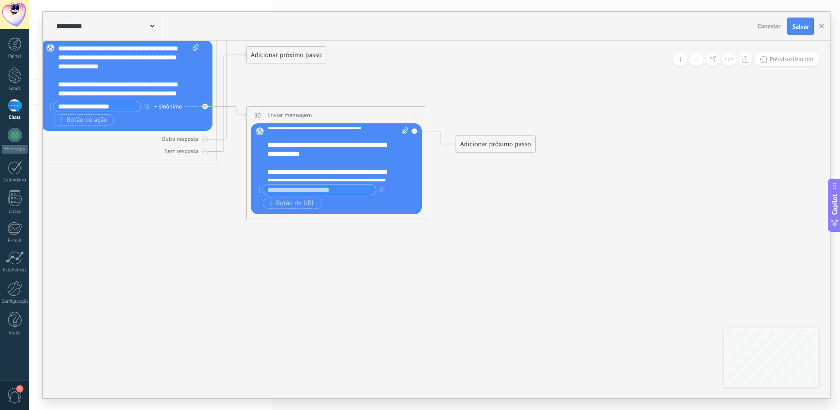
scroll to position [180, 0]
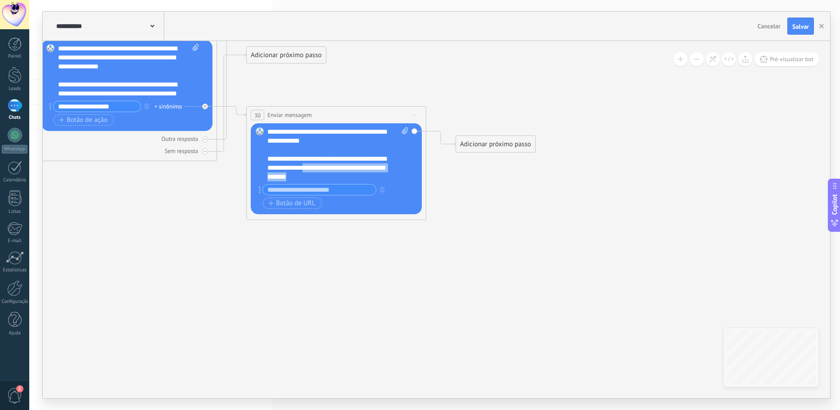
drag, startPoint x: 289, startPoint y: 168, endPoint x: 340, endPoint y: 179, distance: 51.9
click at [340, 179] on div "**********" at bounding box center [337, 154] width 141 height 54
copy div "**********"
click at [330, 188] on input "text" at bounding box center [319, 190] width 113 height 10
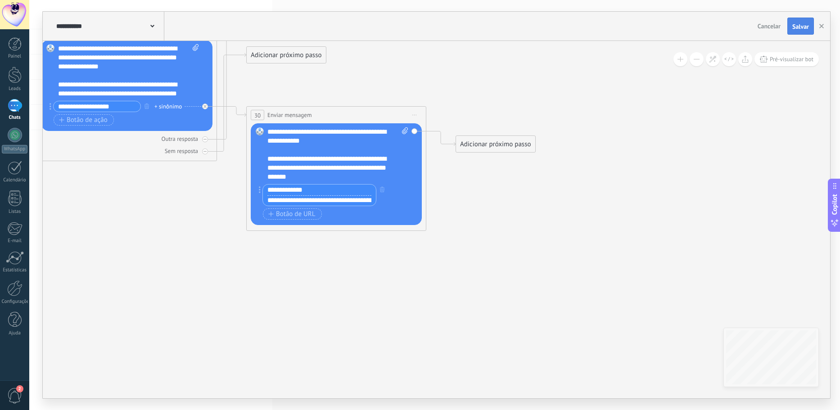
type input "**********"
click at [805, 22] on button "Salvar" at bounding box center [801, 26] width 27 height 17
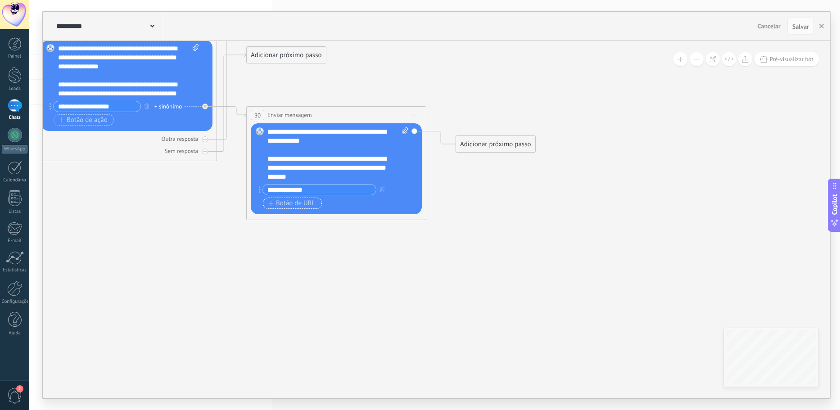
click at [299, 200] on span "Botão de URL" at bounding box center [291, 203] width 47 height 7
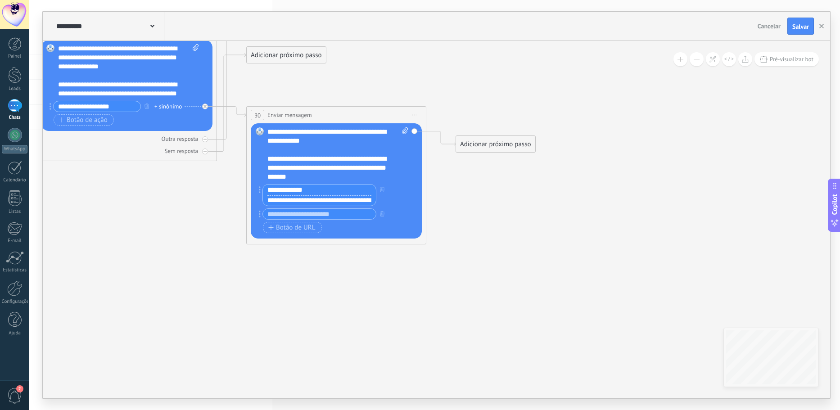
click at [328, 191] on input "**********" at bounding box center [319, 190] width 113 height 11
click at [802, 26] on span "Salvar" at bounding box center [800, 26] width 17 height 6
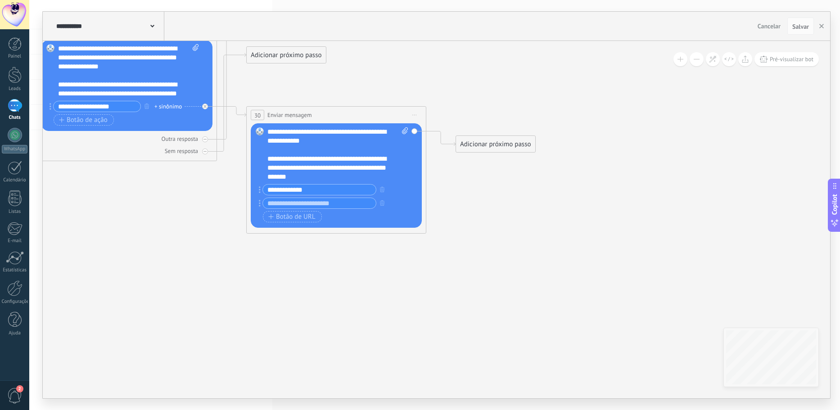
click at [458, 138] on div "Adicionar próximo passo" at bounding box center [495, 144] width 79 height 15
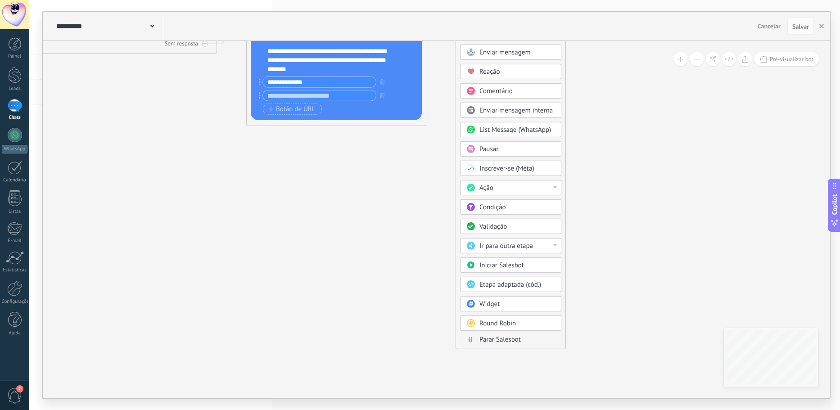
click at [497, 338] on span "Parar Salesbot" at bounding box center [500, 339] width 41 height 9
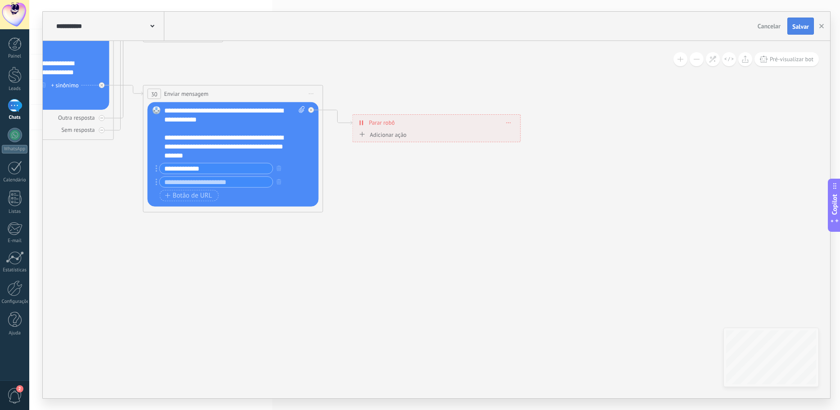
click at [807, 30] on span "Salvar" at bounding box center [800, 26] width 17 height 6
click at [825, 25] on button "button" at bounding box center [822, 26] width 14 height 17
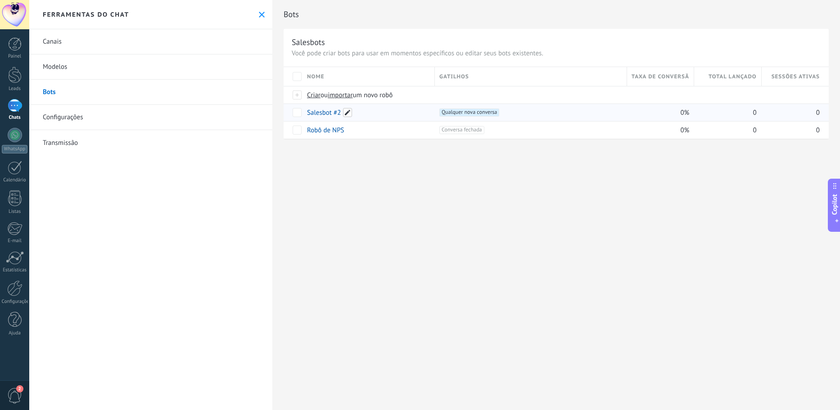
click at [349, 114] on span at bounding box center [347, 112] width 9 height 9
drag, startPoint x: 475, startPoint y: 216, endPoint x: 448, endPoint y: 162, distance: 60.4
click at [475, 214] on div "**********" at bounding box center [556, 205] width 568 height 410
click at [430, 121] on div "Salesbot #2" at bounding box center [367, 112] width 128 height 17
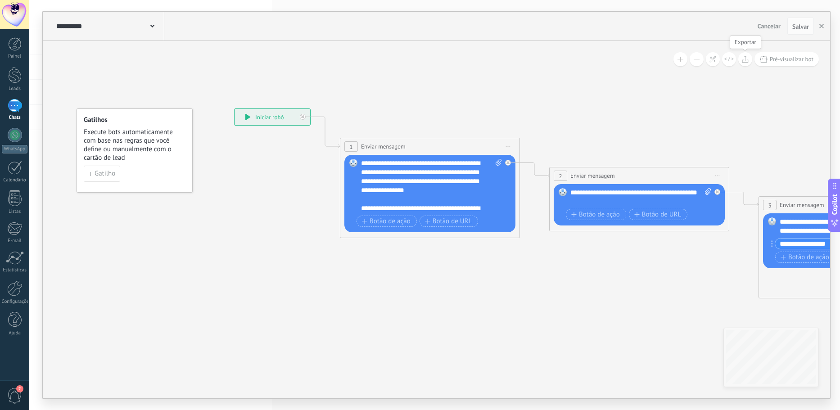
click at [749, 59] on button at bounding box center [745, 59] width 14 height 14
click at [806, 27] on span "Salvar" at bounding box center [800, 26] width 17 height 6
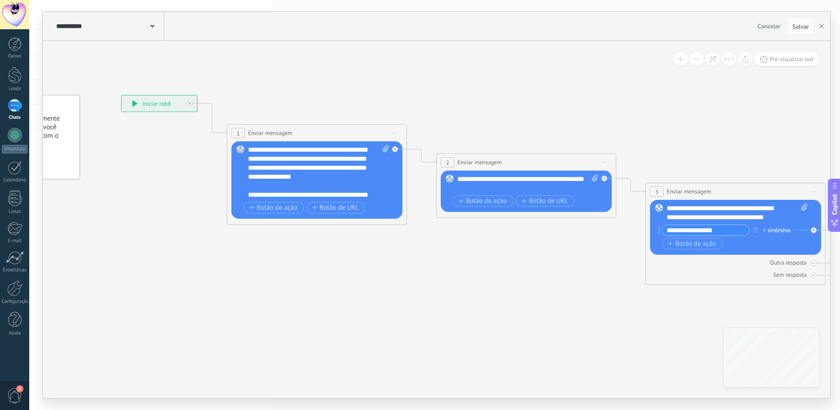
drag, startPoint x: 763, startPoint y: 108, endPoint x: 647, endPoint y: 94, distance: 116.5
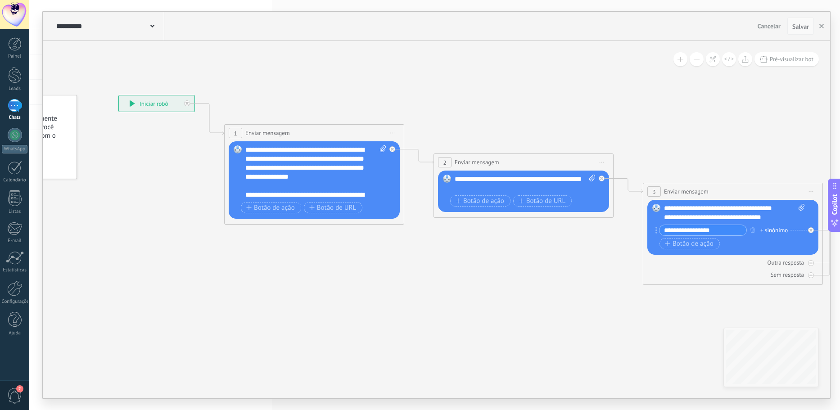
click at [797, 24] on span "Salvar" at bounding box center [800, 26] width 17 height 6
click at [816, 24] on button "button" at bounding box center [822, 26] width 14 height 17
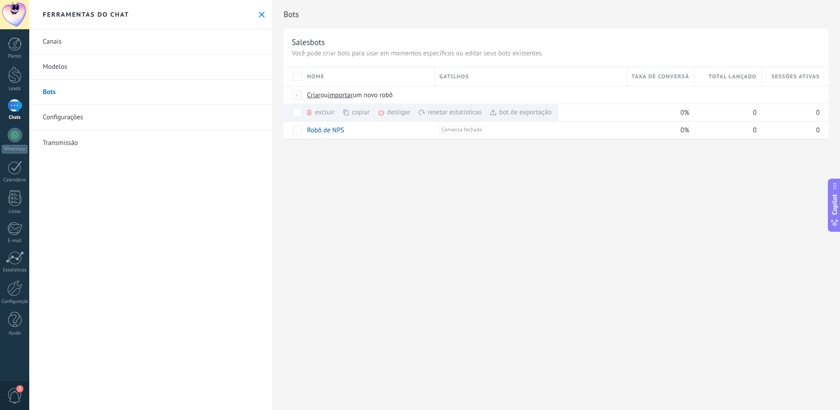
click at [439, 224] on div "Bots Salesbots Você pode criar bots para usar em momentos específicos ou editar…" at bounding box center [556, 205] width 568 height 410
click at [509, 112] on span at bounding box center [506, 112] width 9 height 9
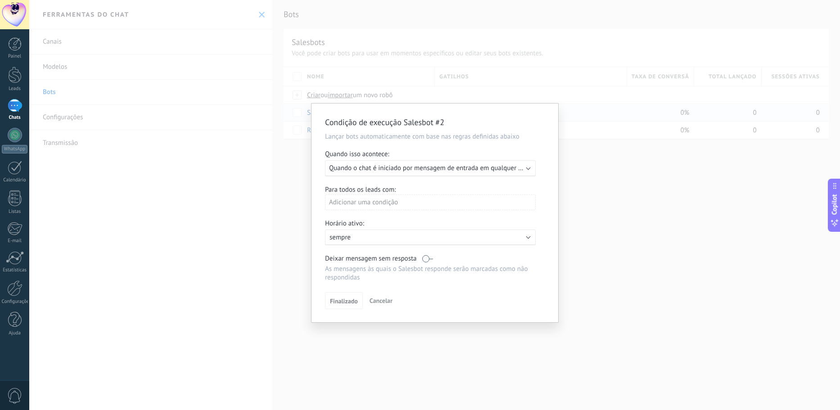
click at [384, 169] on span "Quando o chat é iniciado por mensagem de entrada em qualquer canal" at bounding box center [431, 168] width 204 height 9
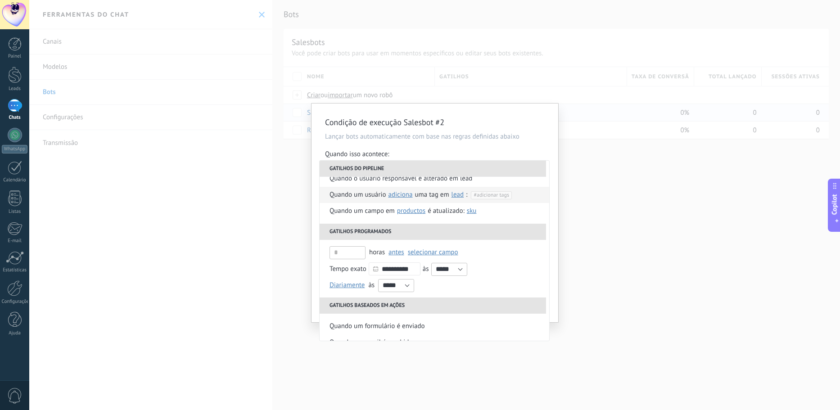
scroll to position [106, 0]
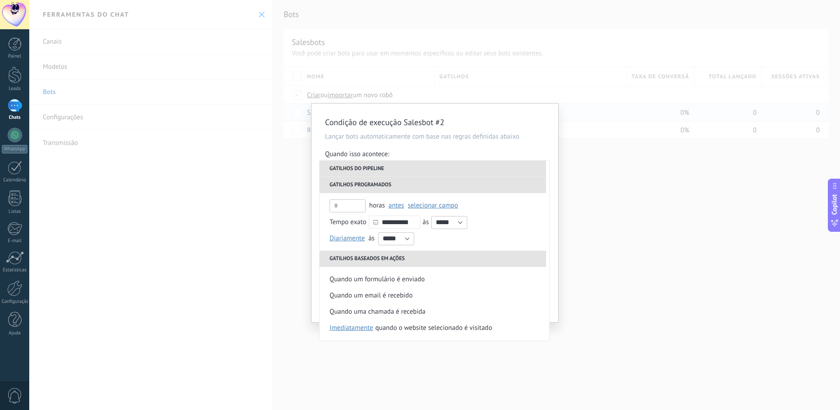
click at [674, 216] on div "Condição de execução Salesbot #2 Lançar bots automaticamente com base nas regra…" at bounding box center [434, 205] width 811 height 410
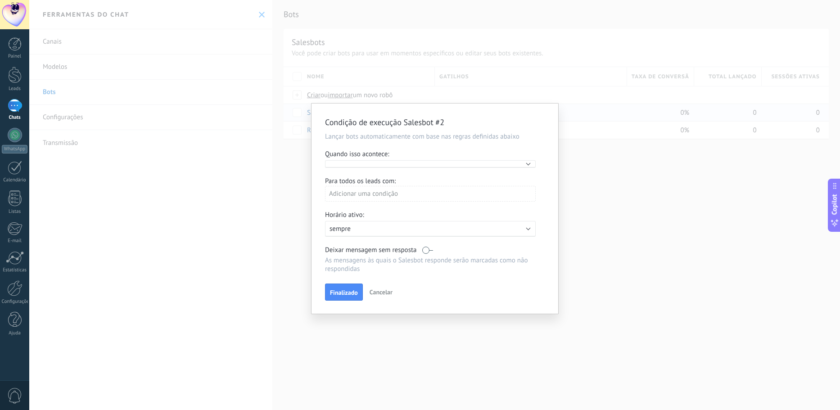
click at [482, 192] on div "Adicionar uma condição" at bounding box center [430, 194] width 211 height 16
click at [482, 192] on div at bounding box center [435, 209] width 247 height 210
click at [471, 229] on p "sempre" at bounding box center [409, 229] width 158 height 9
click at [471, 229] on li "sempre" at bounding box center [428, 229] width 216 height 16
click at [528, 162] on b at bounding box center [528, 163] width 5 height 5
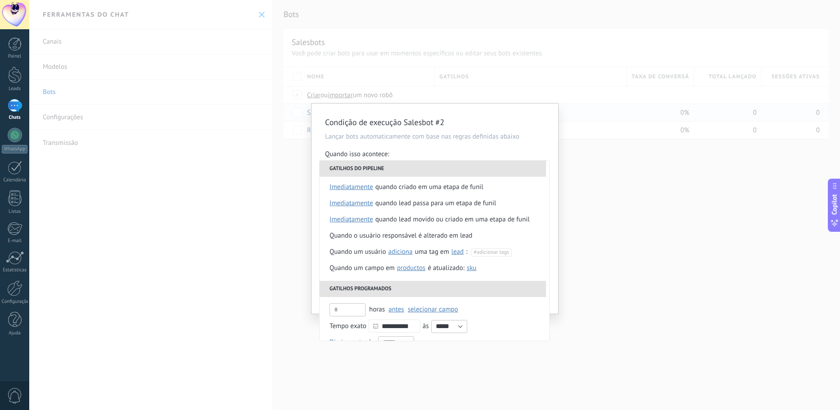
scroll to position [0, 0]
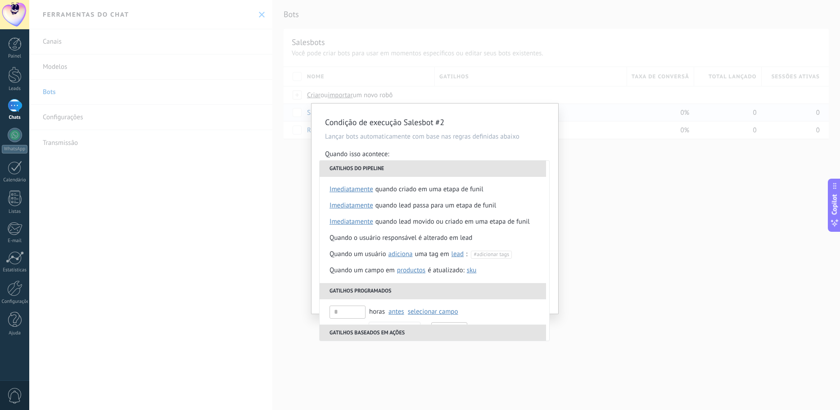
click at [460, 139] on p "Lançar bots automaticamente com base nas regras definidas abaixo" at bounding box center [435, 136] width 220 height 9
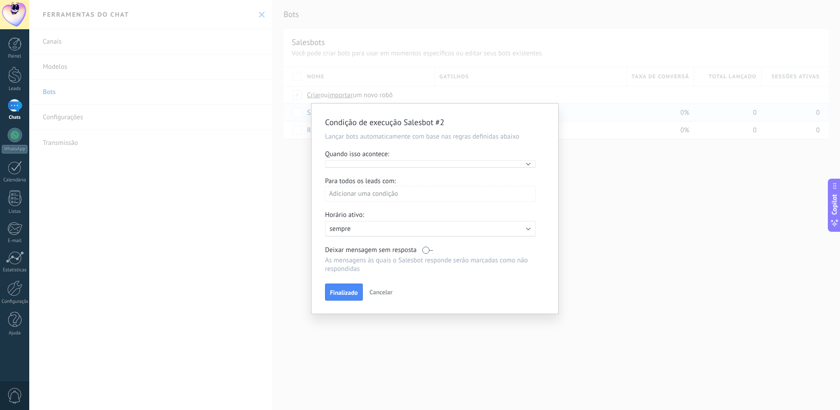
click at [508, 195] on div "Adicionar uma condição" at bounding box center [430, 194] width 211 height 16
click at [539, 200] on div at bounding box center [435, 209] width 247 height 210
drag, startPoint x: 548, startPoint y: 183, endPoint x: 541, endPoint y: 170, distance: 14.9
click at [542, 170] on div "Condição de execução Salesbot #2 Lançar bots automaticamente com base nas regra…" at bounding box center [435, 209] width 247 height 210
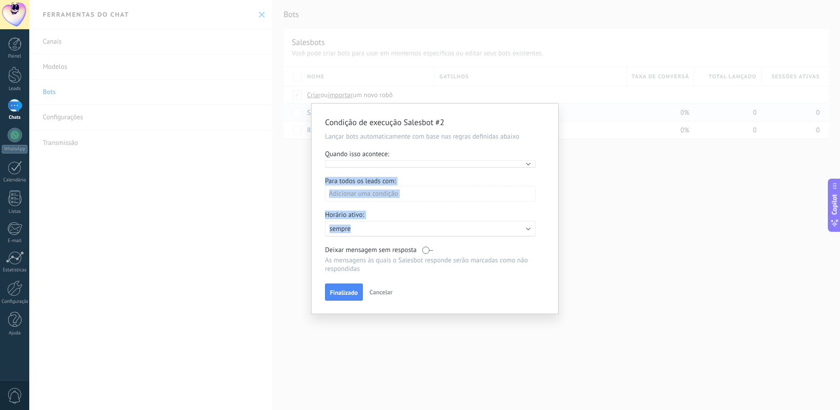
drag, startPoint x: 521, startPoint y: 181, endPoint x: 513, endPoint y: 237, distance: 56.4
click at [525, 230] on div "Condição de execução Salesbot #2 Lançar bots automaticamente com base nas regra…" at bounding box center [435, 209] width 247 height 210
click at [373, 294] on span "Cancelar" at bounding box center [381, 292] width 23 height 8
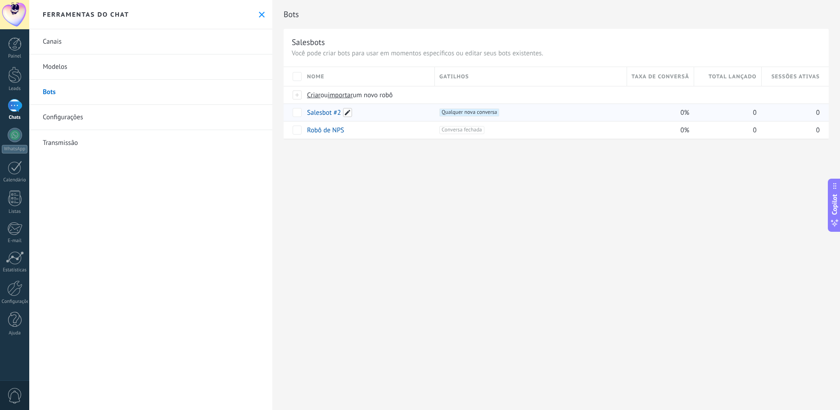
click at [348, 114] on span at bounding box center [347, 112] width 9 height 9
click at [376, 184] on div "**********" at bounding box center [556, 205] width 568 height 410
click at [503, 114] on span at bounding box center [506, 112] width 9 height 9
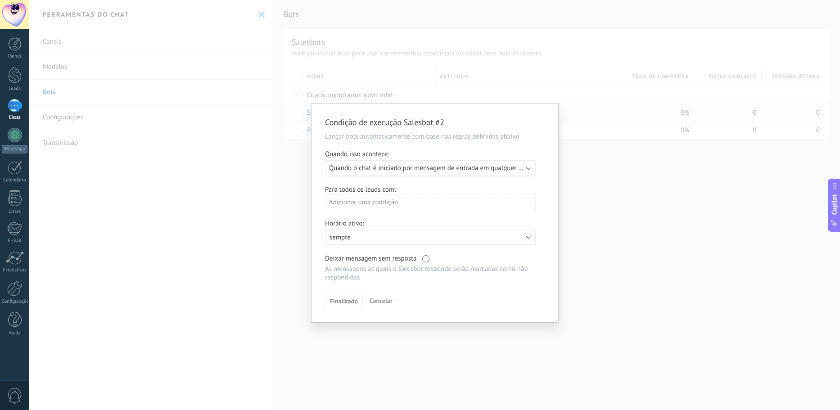
click at [474, 163] on div "Executar: Quando o chat é iniciado por mensagem de entrada em qualquer canal" at bounding box center [430, 168] width 211 height 16
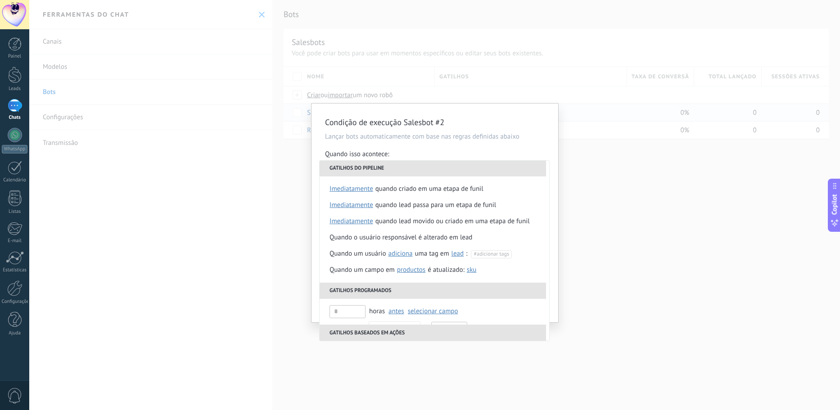
scroll to position [0, 0]
click at [576, 150] on div "Condição de execução Salesbot #2 Lançar bots automaticamente com base nas regra…" at bounding box center [434, 205] width 811 height 410
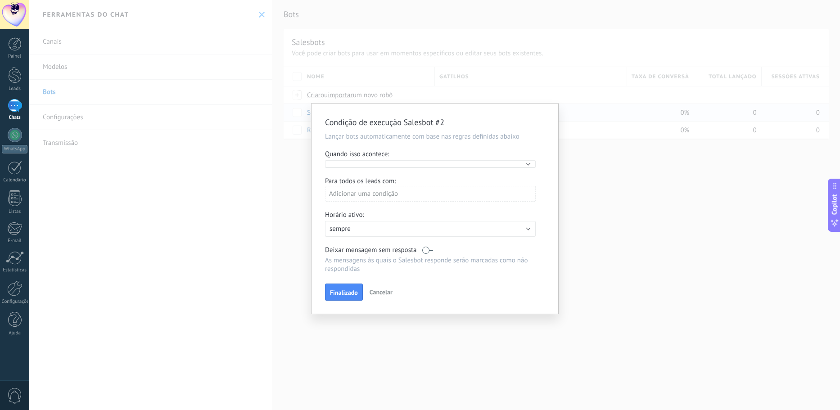
click at [610, 155] on div "Condição de execução Salesbot #2 Lançar bots automaticamente com base nas regra…" at bounding box center [434, 205] width 811 height 410
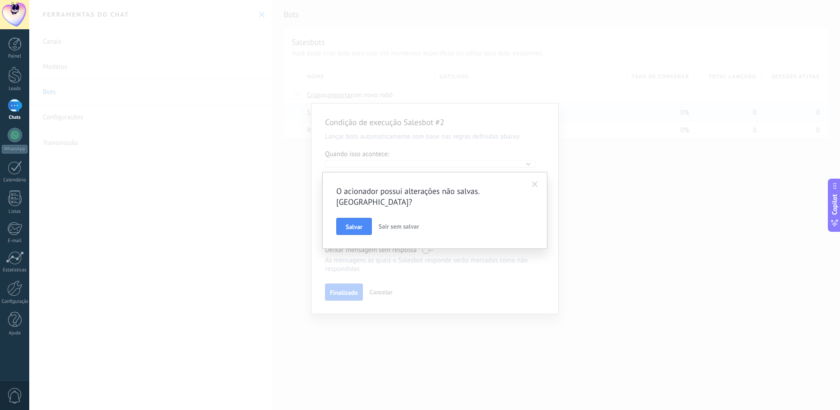
click at [400, 222] on span "Sair sem salvar" at bounding box center [399, 226] width 41 height 8
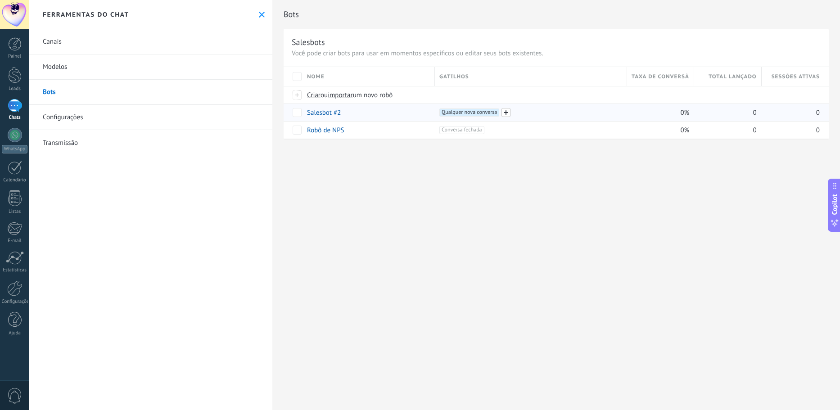
click at [508, 114] on span at bounding box center [506, 112] width 9 height 9
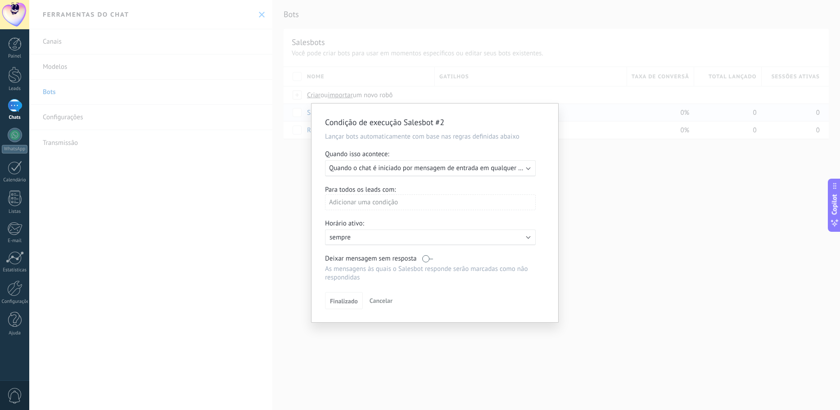
click at [396, 167] on span "Quando o chat é iniciado por mensagem de entrada em qualquer canal" at bounding box center [431, 168] width 204 height 9
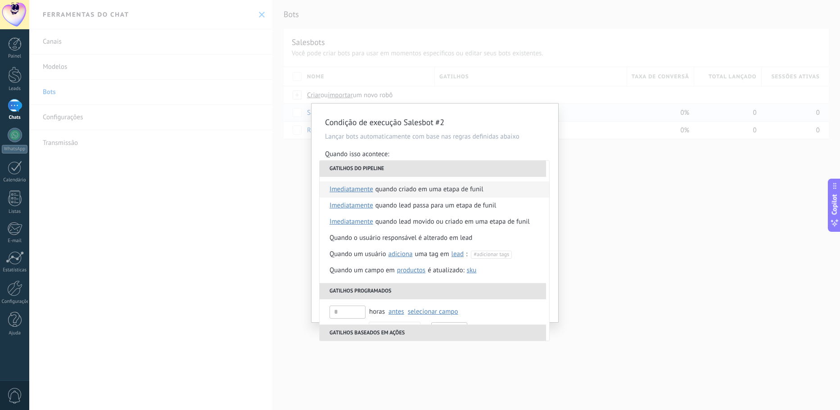
click at [371, 190] on span "imediatamente" at bounding box center [352, 189] width 44 height 16
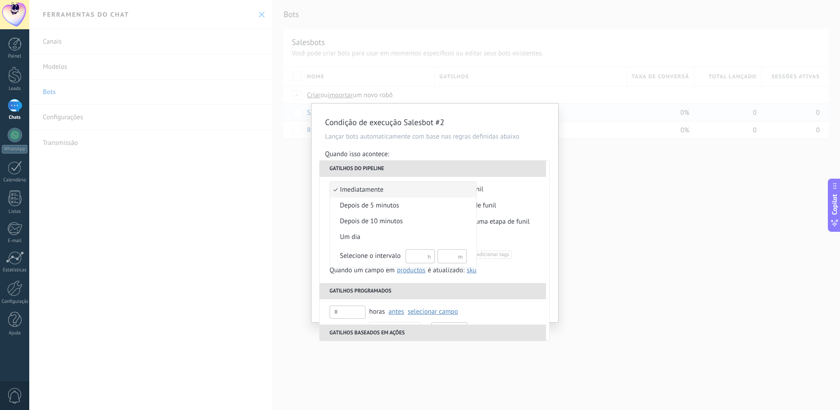
click at [569, 188] on div at bounding box center [420, 205] width 840 height 410
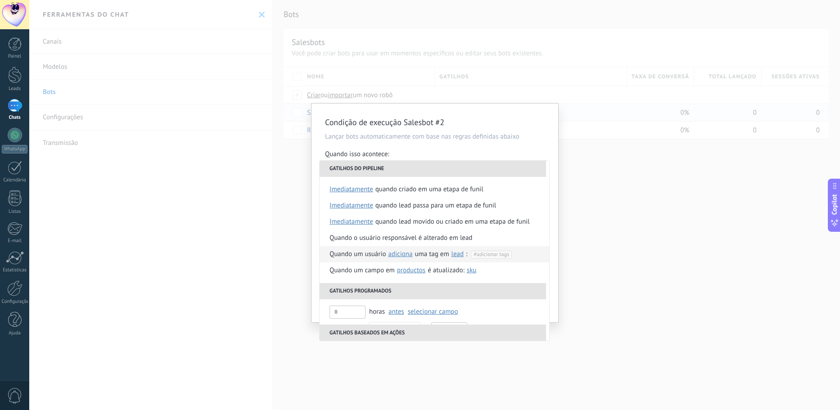
click at [408, 256] on span "adiciona" at bounding box center [400, 254] width 24 height 9
click at [410, 273] on span "Productos" at bounding box center [411, 270] width 28 height 9
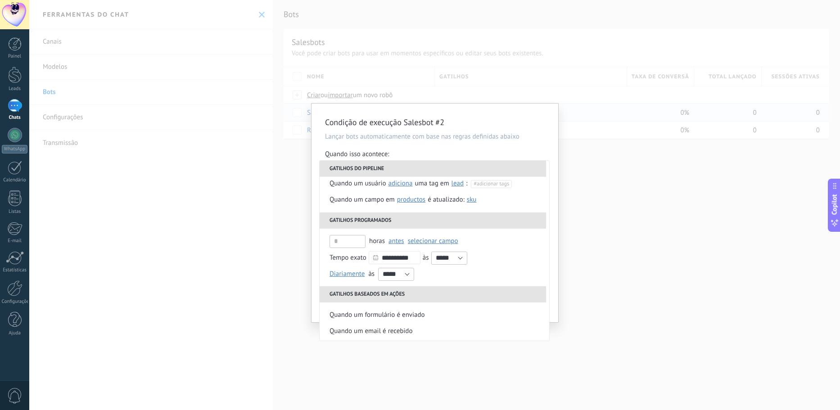
scroll to position [106, 0]
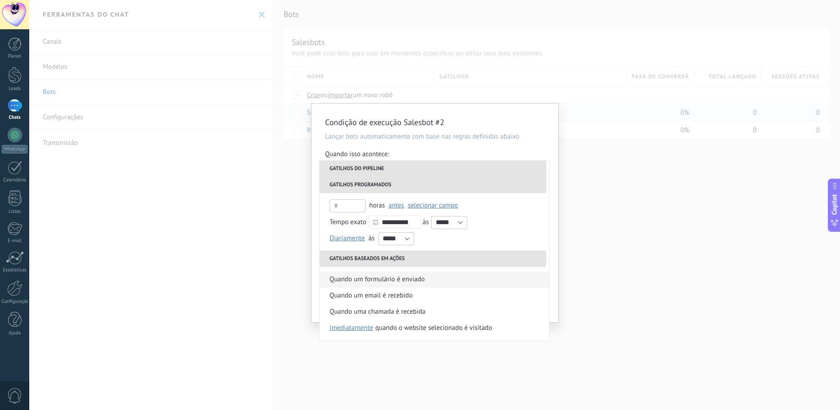
click at [394, 282] on div "Quando um formulário é enviado" at bounding box center [377, 280] width 95 height 16
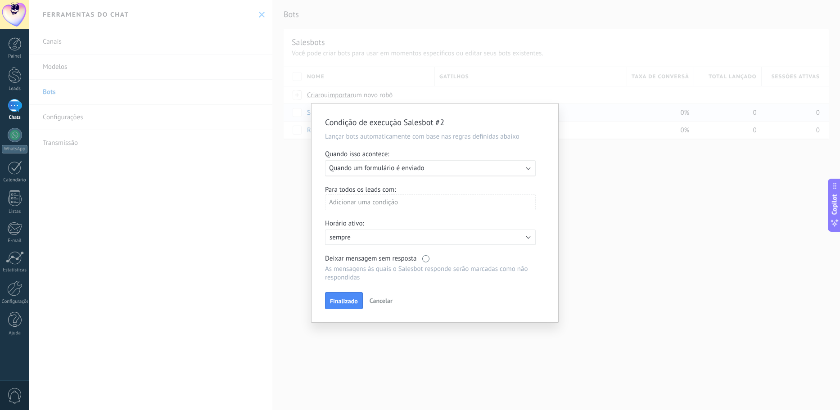
click at [421, 165] on span "Quando um formulário é enviado" at bounding box center [376, 168] width 95 height 9
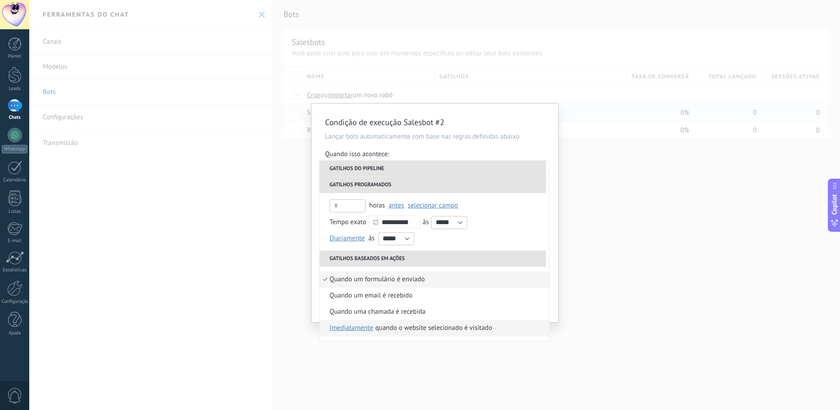
click at [369, 331] on span "imediatamente" at bounding box center [352, 328] width 44 height 16
drag, startPoint x: 309, startPoint y: 334, endPoint x: 317, endPoint y: 332, distance: 8.0
click at [315, 332] on div at bounding box center [420, 205] width 840 height 410
click at [399, 331] on div "Quando o website selecionado é visitado" at bounding box center [434, 328] width 117 height 16
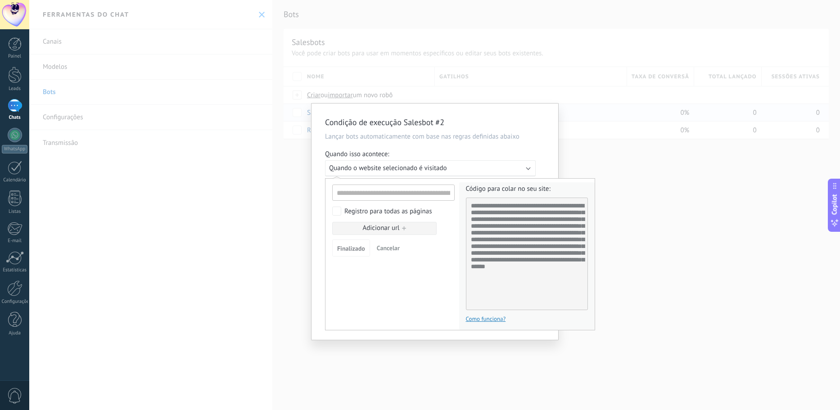
click at [423, 172] on div at bounding box center [435, 222] width 247 height 236
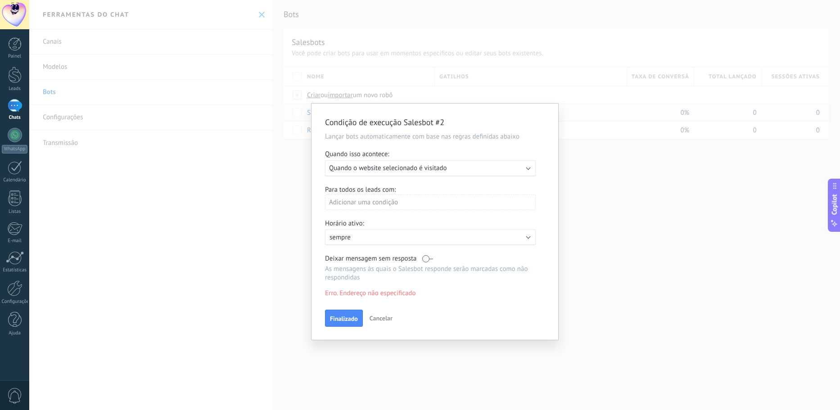
click at [384, 317] on span "Cancelar" at bounding box center [381, 318] width 23 height 8
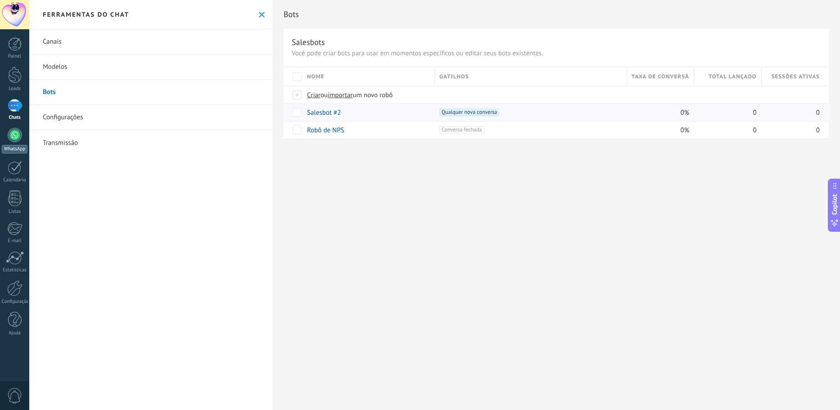
click at [16, 137] on div at bounding box center [15, 135] width 14 height 14
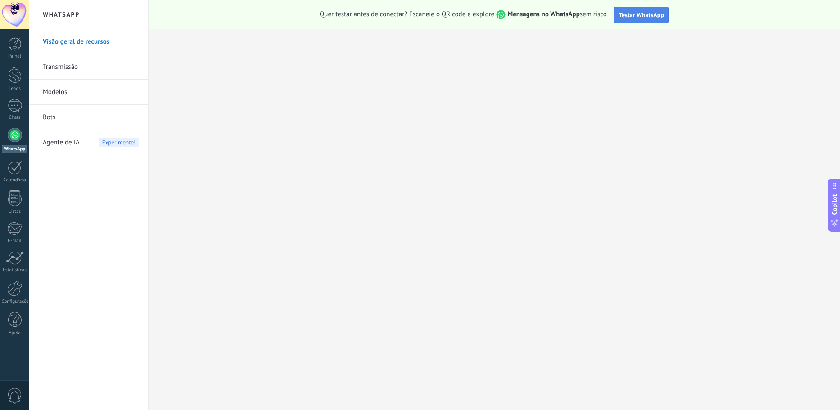
click at [623, 17] on span "Testar WhatsApp" at bounding box center [641, 15] width 45 height 8
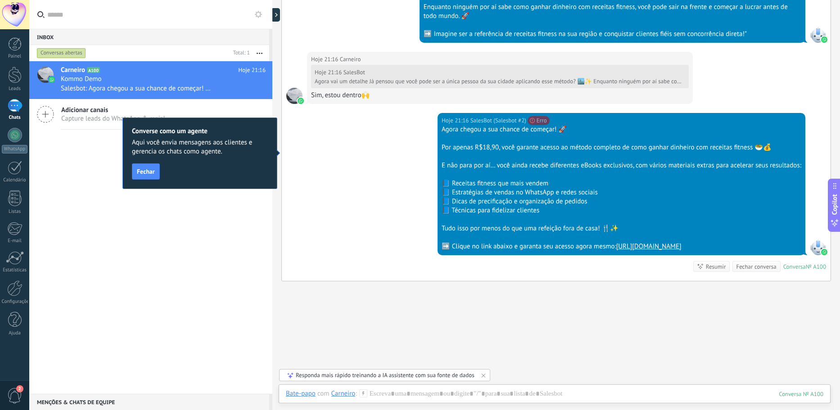
scroll to position [1037, 0]
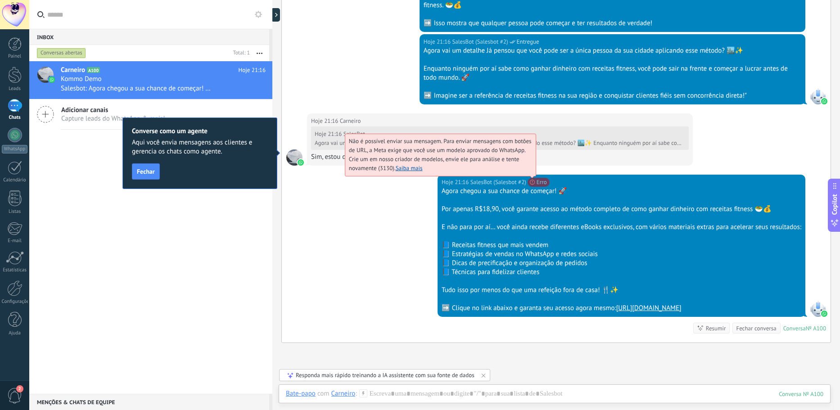
click at [415, 168] on link "Saiba mais" at bounding box center [409, 168] width 27 height 8
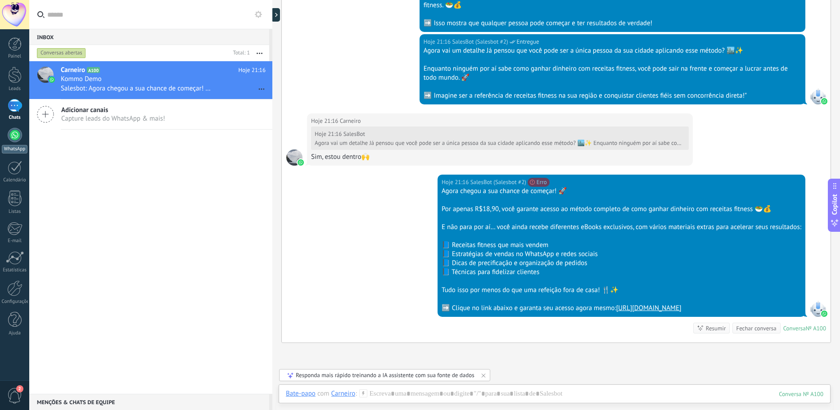
click at [15, 146] on div "WhatsApp" at bounding box center [15, 149] width 26 height 9
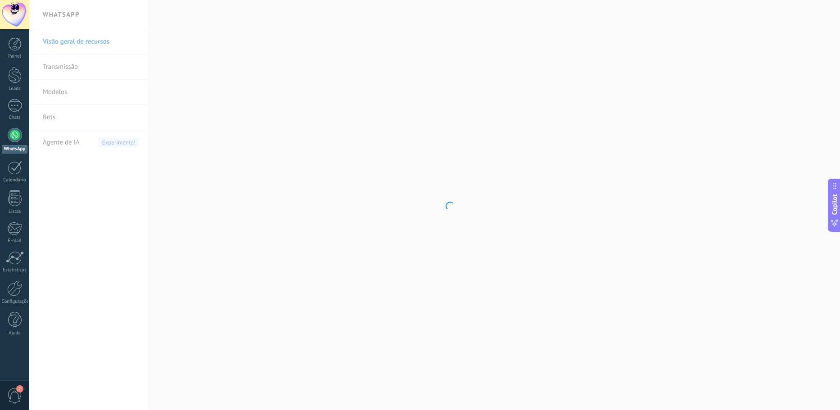
click at [95, 90] on body ".abecls-1,.abecls-2{fill-rule:evenodd}.abecls-2{fill:#fff} .abhcls-1{fill:none}…" at bounding box center [420, 205] width 840 height 410
click at [108, 93] on link "Modelos" at bounding box center [91, 92] width 96 height 25
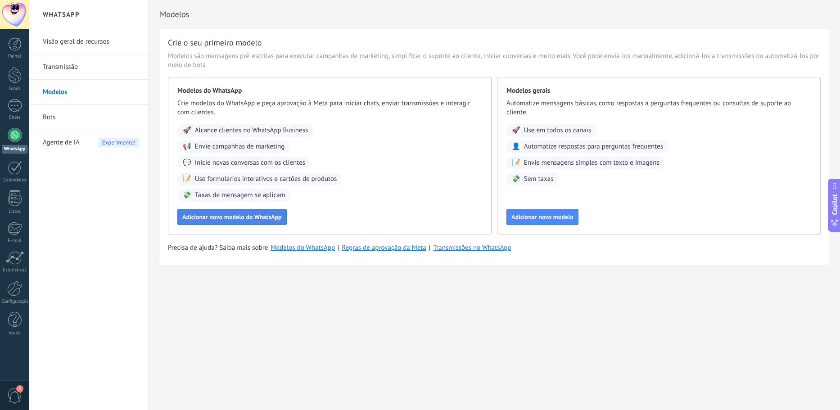
click at [253, 220] on span "Adicionar novo modelo do WhatsApp" at bounding box center [232, 217] width 100 height 6
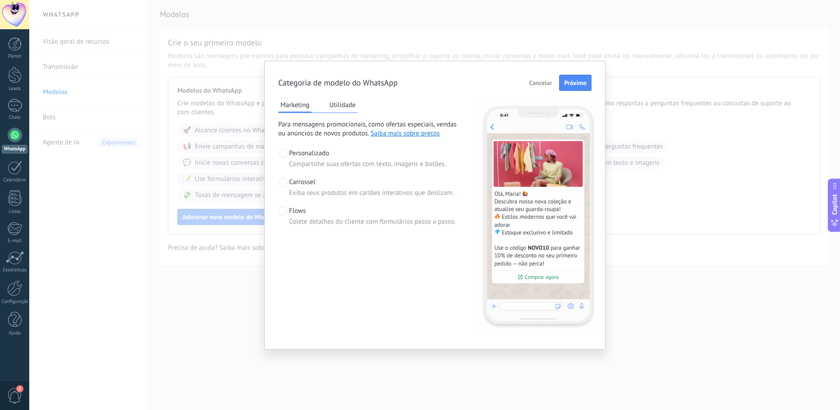
click at [349, 108] on button "Utilidade" at bounding box center [342, 105] width 31 height 14
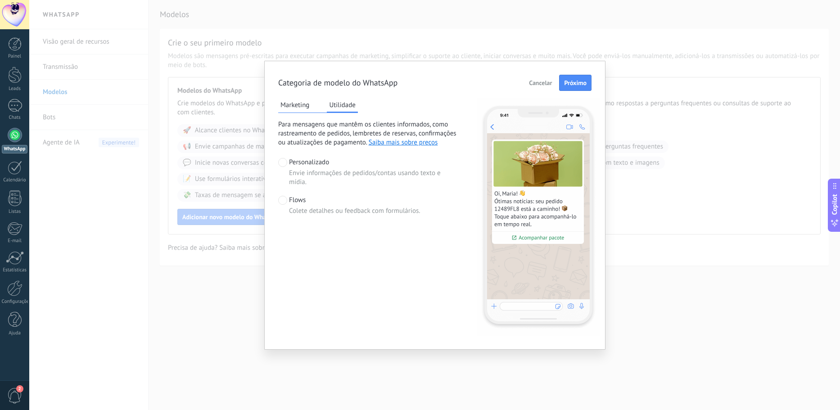
click at [292, 105] on button "Marketing" at bounding box center [294, 105] width 33 height 14
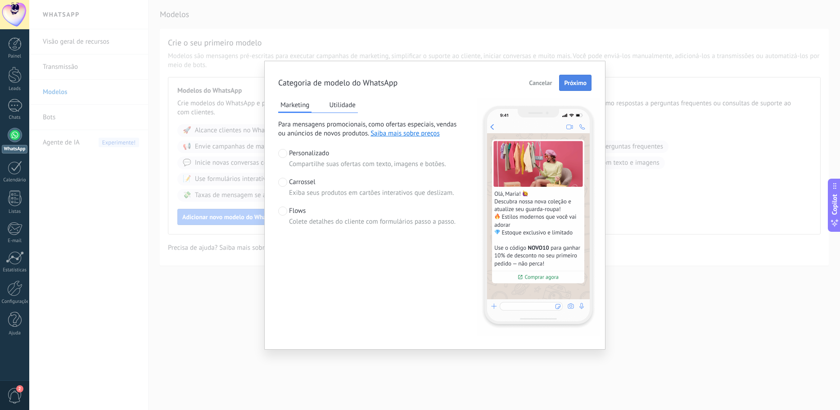
click at [566, 86] on span "Próximo" at bounding box center [575, 83] width 23 height 6
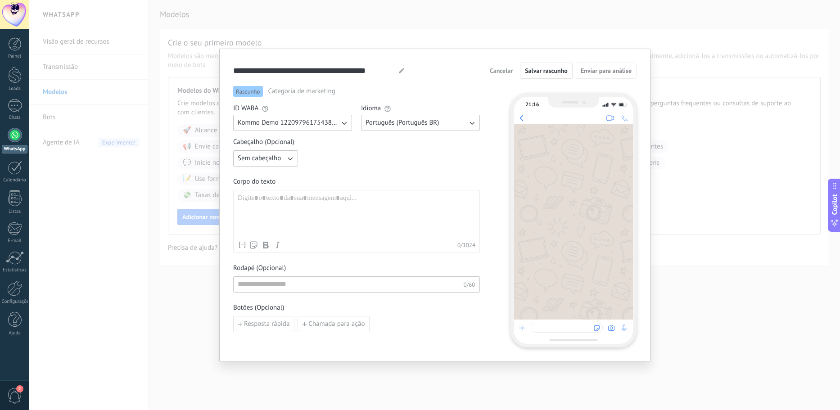
click at [341, 123] on icon "button" at bounding box center [343, 122] width 9 height 9
click at [341, 123] on span "Kommo Demo 122097961754382252" at bounding box center [292, 122] width 109 height 9
click at [442, 121] on button "Português (Português BR)" at bounding box center [420, 123] width 119 height 16
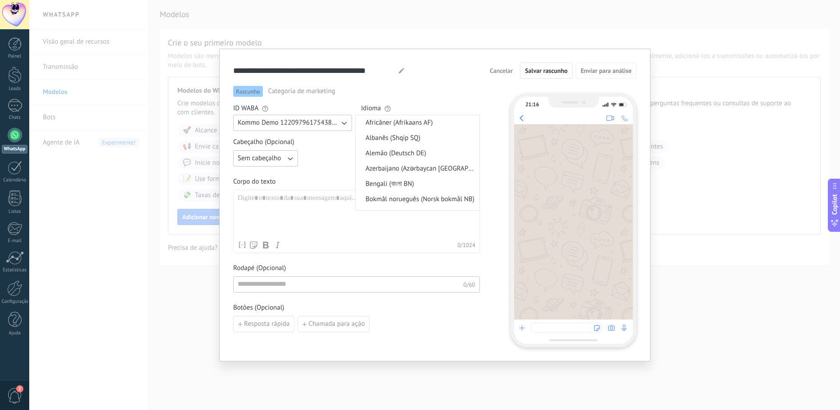
scroll to position [741, 0]
click at [325, 161] on div "Sem cabeçalho" at bounding box center [356, 158] width 247 height 16
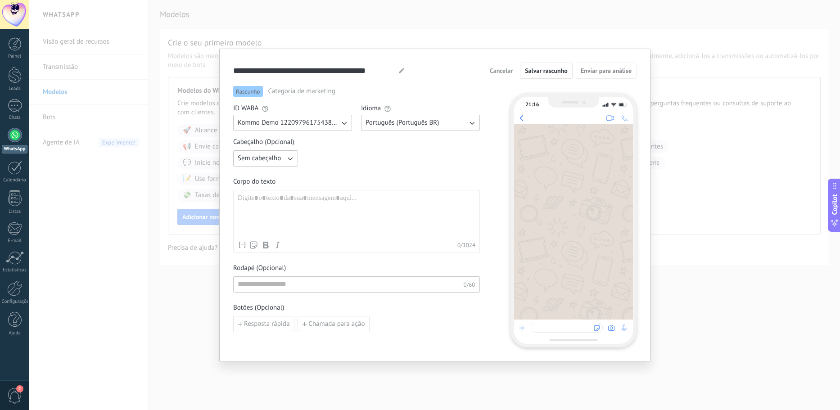
click at [290, 158] on icon "button" at bounding box center [289, 158] width 9 height 9
click at [290, 184] on li "Imagem ou arquivo" at bounding box center [263, 188] width 70 height 15
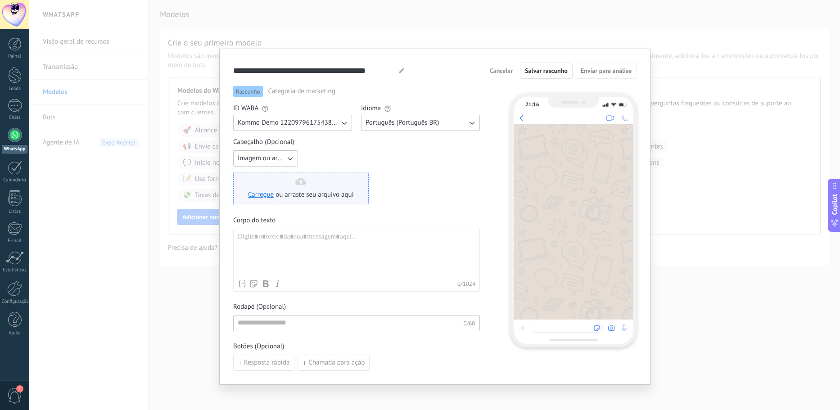
click at [302, 180] on use at bounding box center [300, 181] width 11 height 7
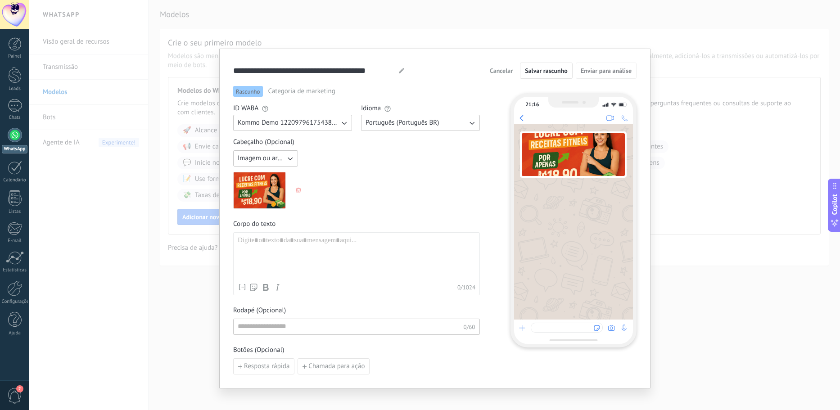
click at [296, 190] on icon "button" at bounding box center [298, 190] width 5 height 5
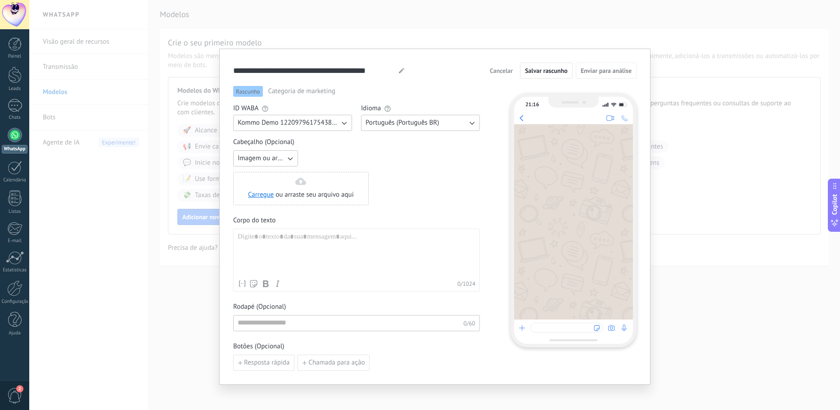
click at [327, 94] on span "Categoria de marketing" at bounding box center [301, 91] width 67 height 9
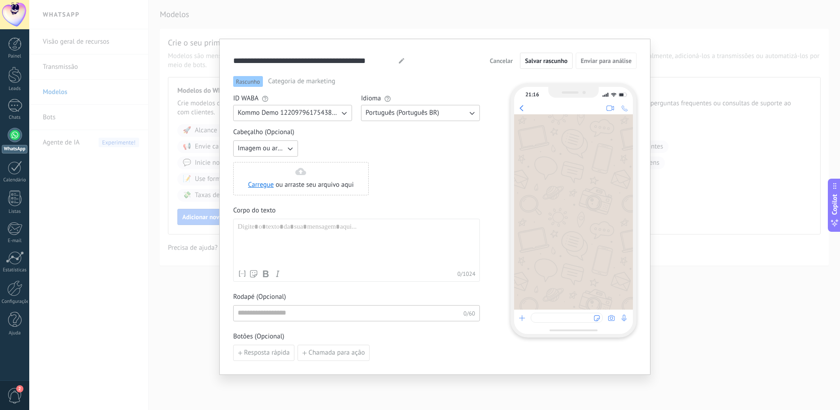
scroll to position [27, 0]
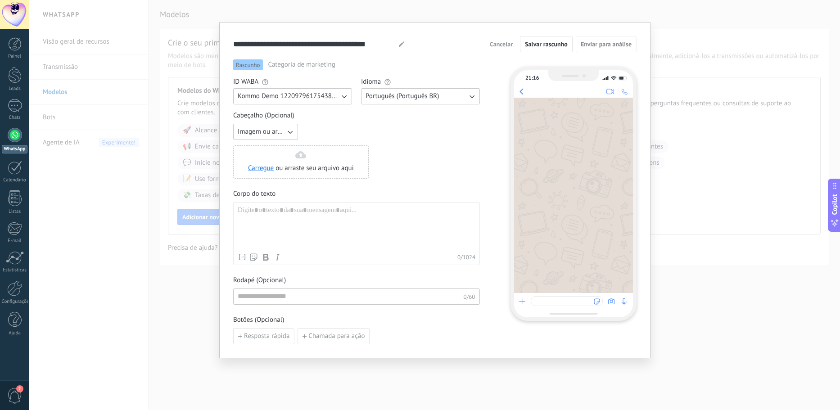
click at [319, 212] on div at bounding box center [357, 227] width 238 height 43
click at [339, 98] on icon "button" at bounding box center [343, 96] width 9 height 9
click at [342, 99] on span "Kommo Demo 122097961754382252" at bounding box center [292, 96] width 109 height 9
click at [342, 97] on icon "button" at bounding box center [344, 96] width 5 height 3
click at [341, 97] on span "Kommo Demo 122097961754382252" at bounding box center [292, 96] width 109 height 9
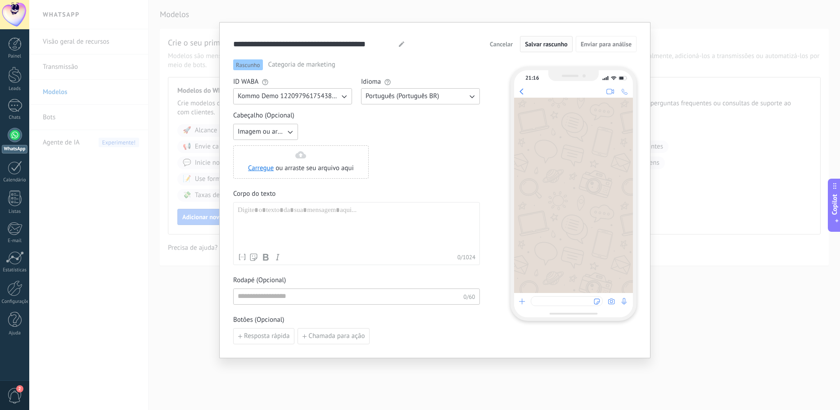
click at [535, 47] on span "Salvar rascunho" at bounding box center [546, 44] width 43 height 6
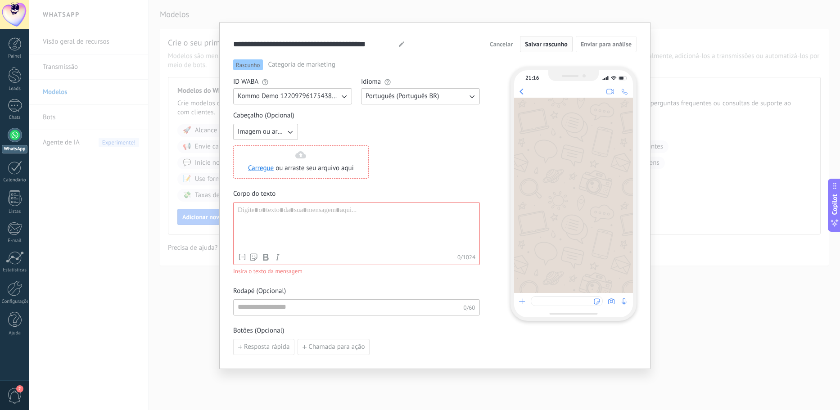
click at [258, 220] on div at bounding box center [357, 227] width 238 height 43
click at [214, 140] on div "**********" at bounding box center [434, 205] width 811 height 410
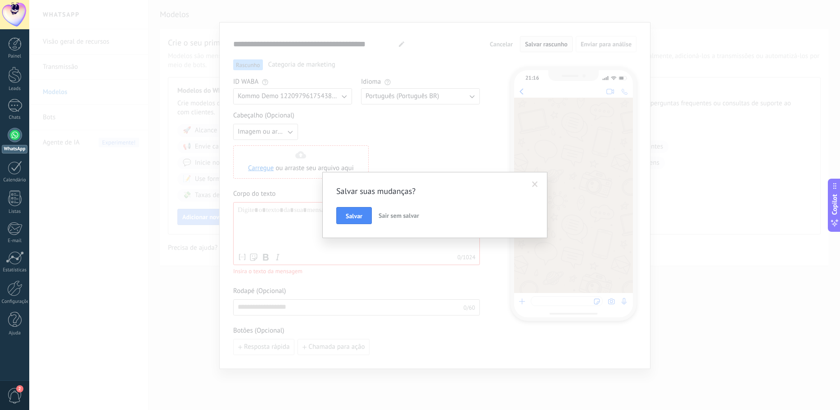
click at [395, 213] on span "Sair sem salvar" at bounding box center [399, 216] width 41 height 8
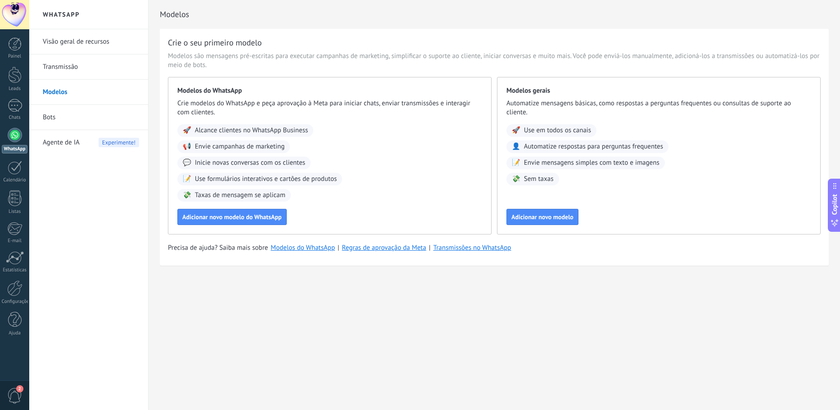
scroll to position [0, 0]
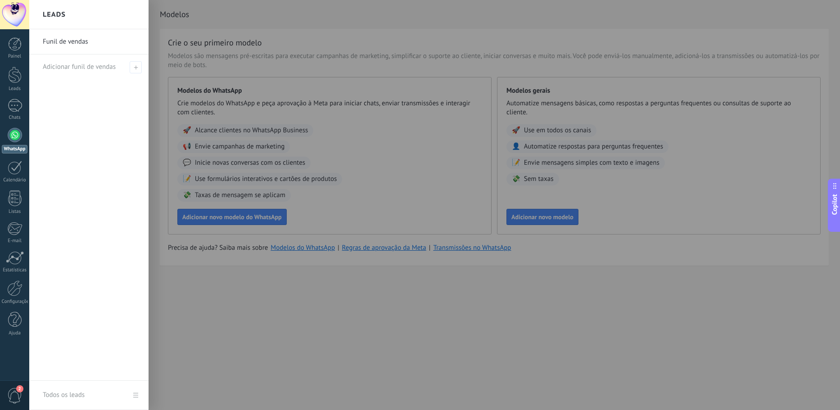
click at [218, 57] on div at bounding box center [449, 205] width 840 height 410
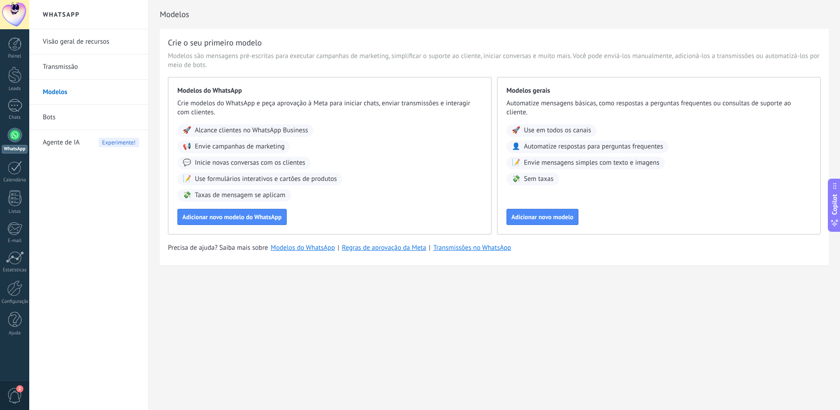
click at [86, 126] on link "Bots" at bounding box center [91, 117] width 96 height 25
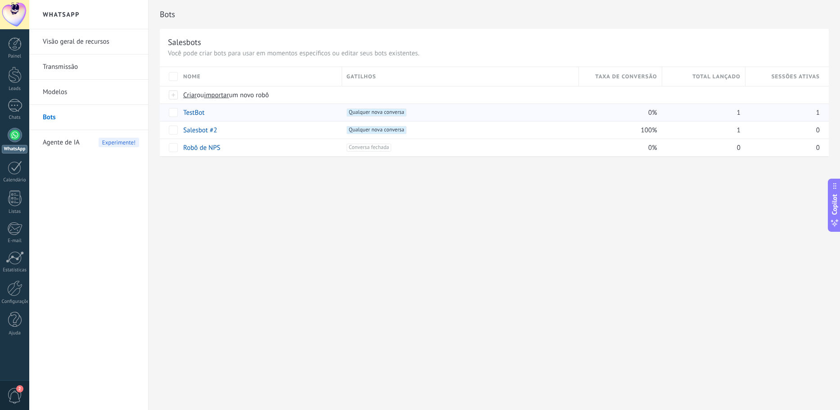
click at [435, 114] on div "+1 Qualquer nova conversa +0" at bounding box center [460, 113] width 227 height 8
click at [440, 113] on div "+1 Qualquer nova conversa +0" at bounding box center [460, 113] width 227 height 8
click at [234, 113] on div "TestBot" at bounding box center [258, 112] width 159 height 17
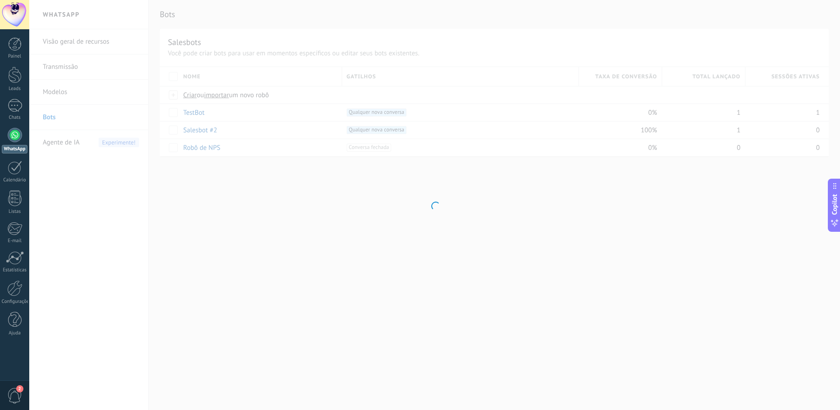
click at [203, 114] on body ".abecls-1,.abecls-2{fill-rule:evenodd}.abecls-2{fill:#fff} .abhcls-1{fill:none}…" at bounding box center [420, 205] width 840 height 410
type input "*******"
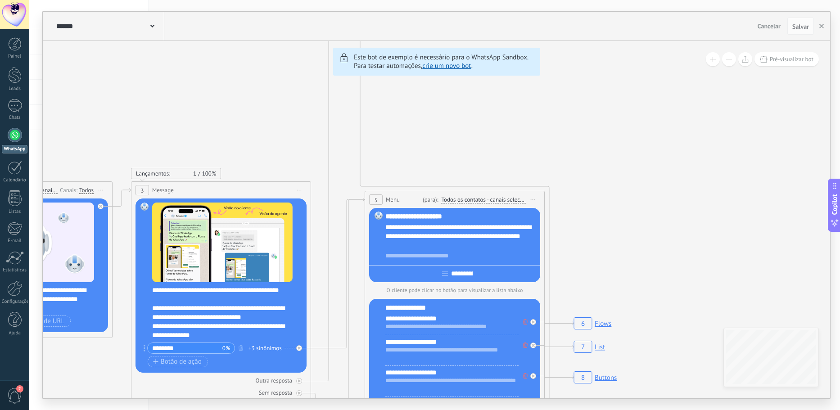
drag, startPoint x: 467, startPoint y: 172, endPoint x: 325, endPoint y: 121, distance: 151.4
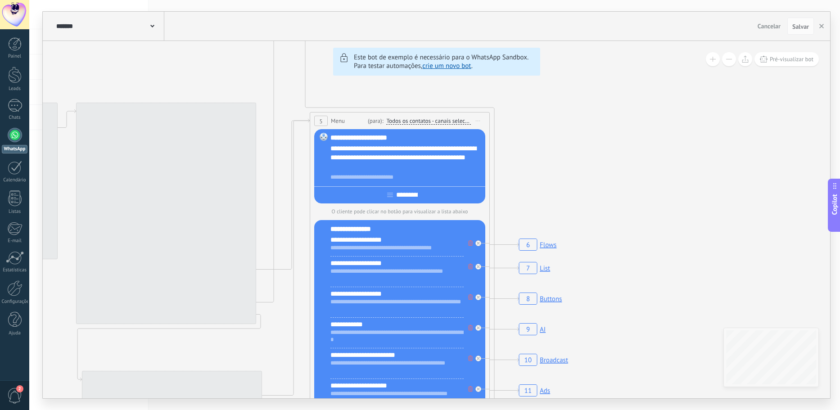
drag, startPoint x: 544, startPoint y: 179, endPoint x: 686, endPoint y: 169, distance: 142.2
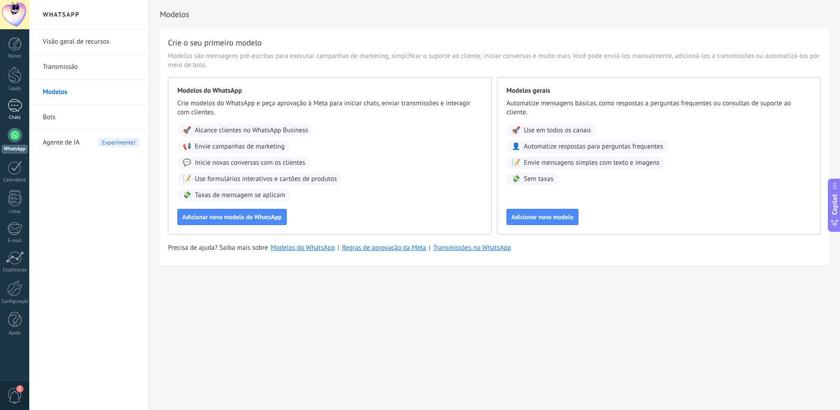
click at [23, 106] on link "1 Chats" at bounding box center [14, 110] width 29 height 22
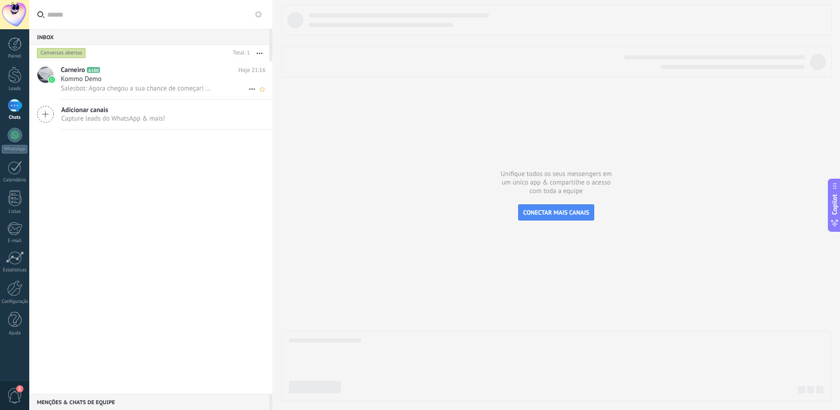
click at [77, 72] on span "Carneiro" at bounding box center [73, 70] width 24 height 9
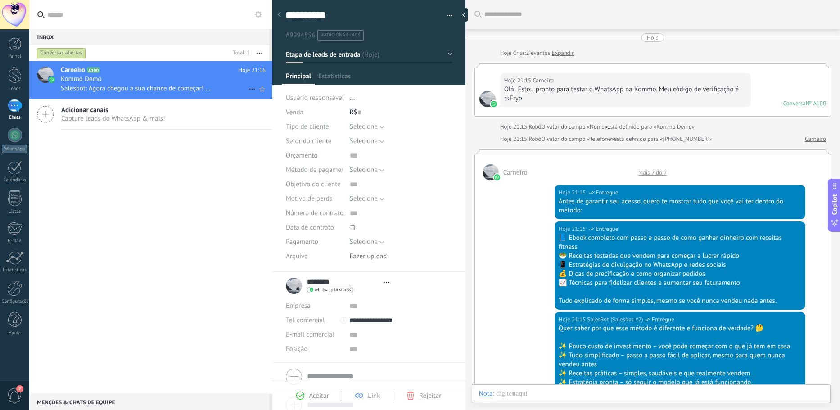
type textarea "**********"
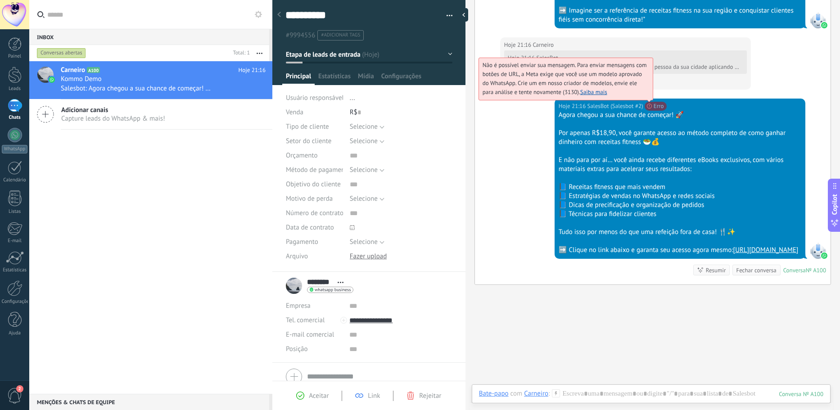
click at [647, 96] on span "Não é possível enviar sua mensagem. Para enviar mensagens com botões de URL, a …" at bounding box center [565, 78] width 164 height 35
click at [594, 96] on link "Saiba mais" at bounding box center [593, 92] width 27 height 8
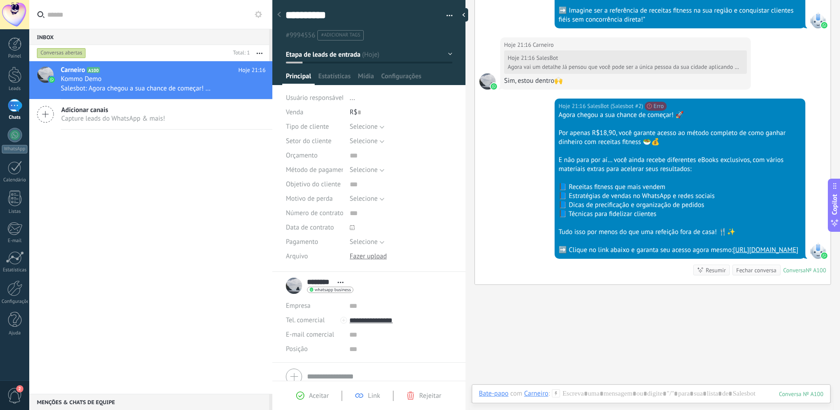
drag, startPoint x: 557, startPoint y: 122, endPoint x: 703, endPoint y: 271, distance: 207.9
click at [703, 255] on div "Agora chegou a sua chance de começar! 🚀 Por apenas R$18,90, você garante acesso…" at bounding box center [680, 183] width 243 height 144
copy div "Agora chegou a sua chance de começar! 🚀 Por apenas R$18,90, você garante acesso…"
click at [11, 137] on div at bounding box center [15, 135] width 14 height 14
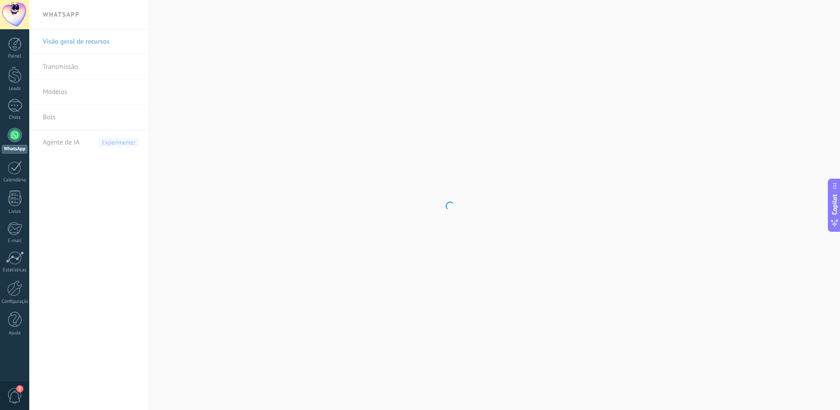
click at [102, 97] on body ".abecls-1,.abecls-2{fill-rule:evenodd}.abecls-2{fill:#fff} .abhcls-1{fill:none}…" at bounding box center [420, 205] width 840 height 410
click at [102, 97] on link "Modelos" at bounding box center [91, 92] width 96 height 25
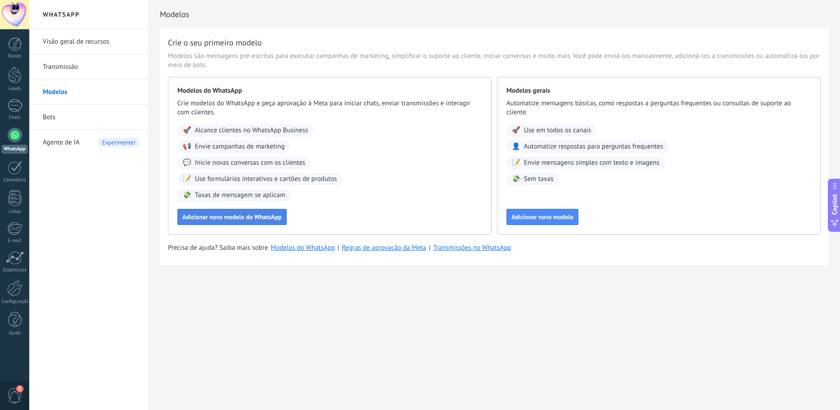
click at [262, 213] on button "Adicionar novo modelo do WhatsApp" at bounding box center [231, 217] width 109 height 16
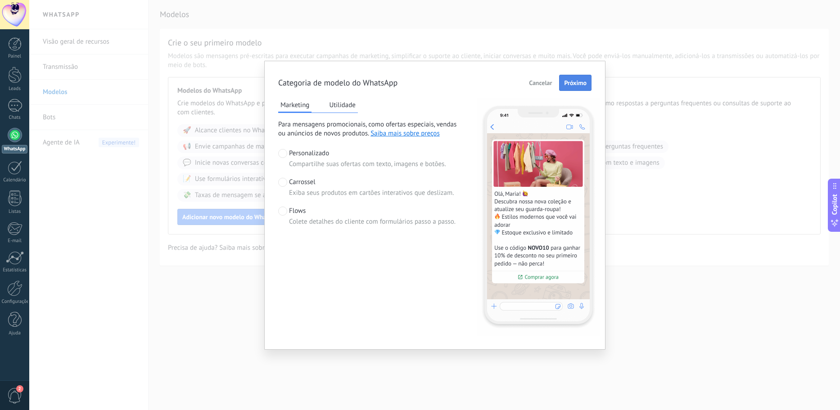
click at [588, 90] on button "Próximo" at bounding box center [575, 83] width 32 height 16
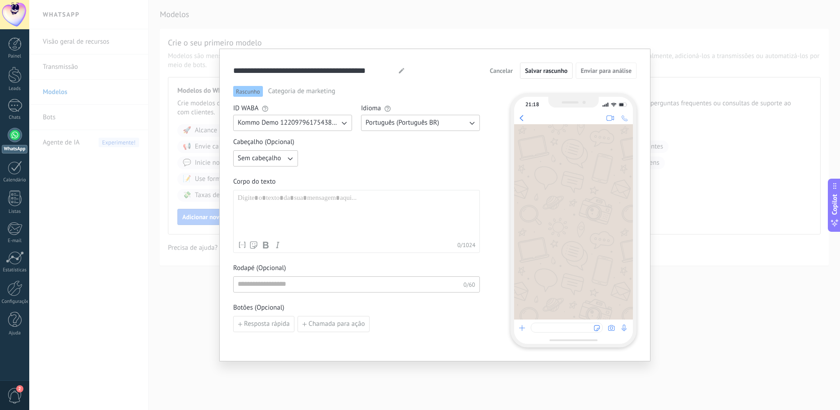
click at [335, 197] on div at bounding box center [357, 215] width 238 height 43
paste div
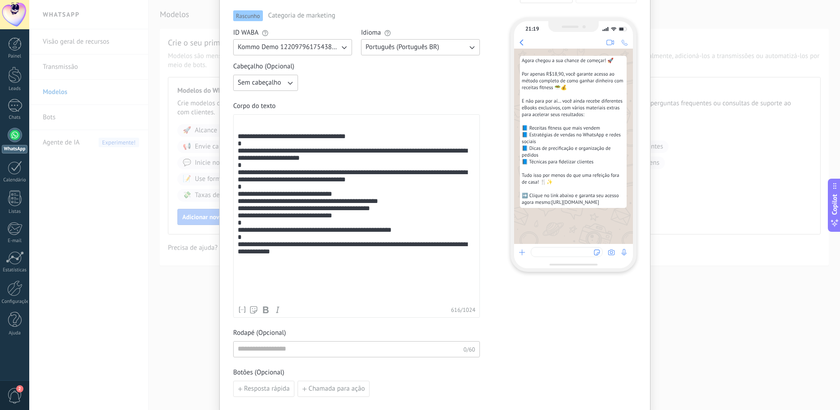
scroll to position [90, 0]
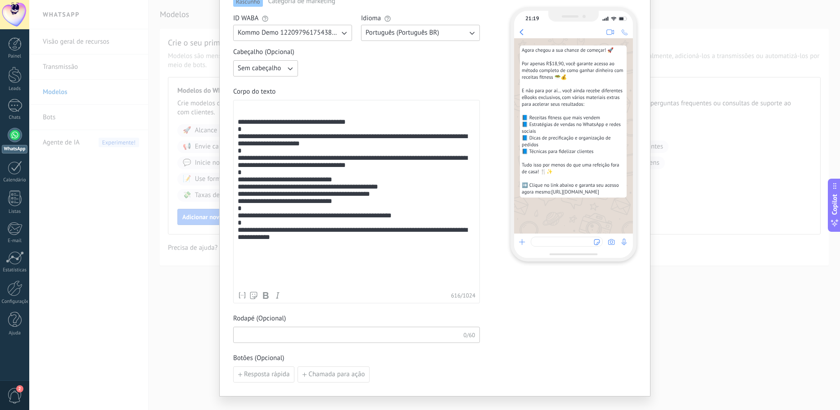
click at [299, 334] on input at bounding box center [349, 334] width 230 height 14
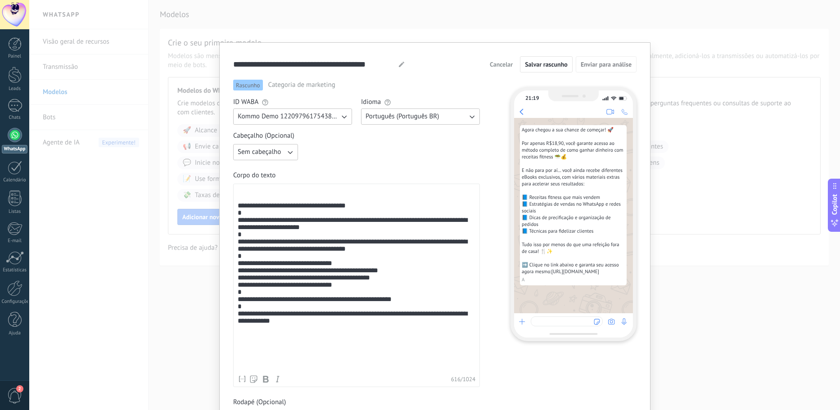
scroll to position [0, 0]
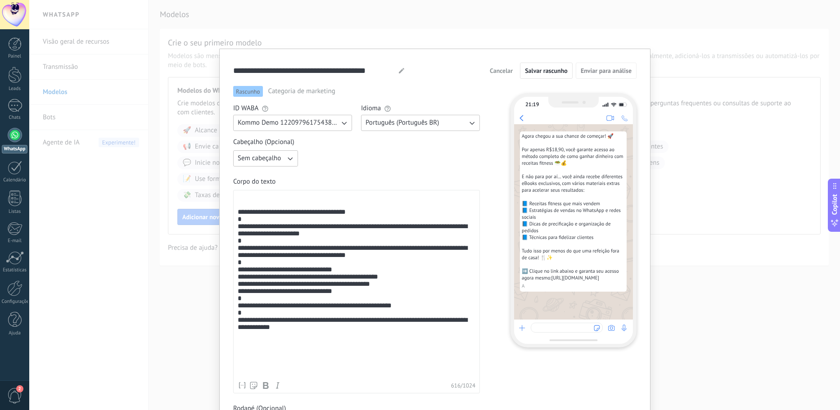
type input "*"
drag, startPoint x: 599, startPoint y: 79, endPoint x: 599, endPoint y: 74, distance: 5.0
click at [599, 79] on form "**********" at bounding box center [434, 268] width 403 height 410
click at [283, 156] on button "Sem cabeçalho" at bounding box center [265, 158] width 65 height 16
click at [271, 185] on span "Imagem ou arquivo" at bounding box center [266, 189] width 56 height 9
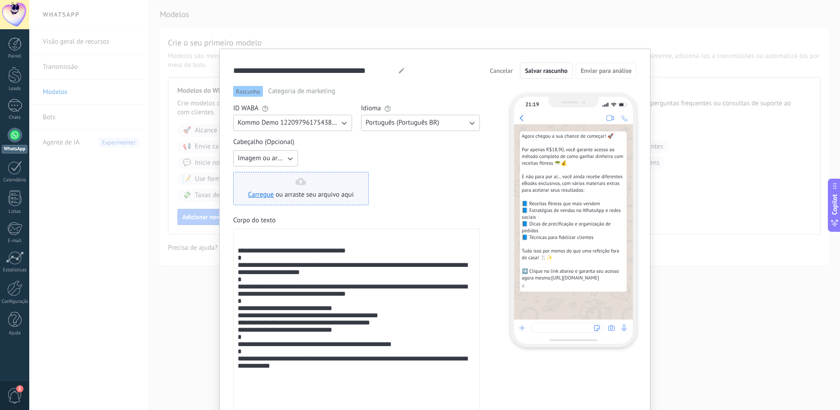
click at [287, 180] on div "Carregue ou arraste seu arquivo aqui [GEOGRAPHIC_DATA] para cá" at bounding box center [301, 189] width 106 height 22
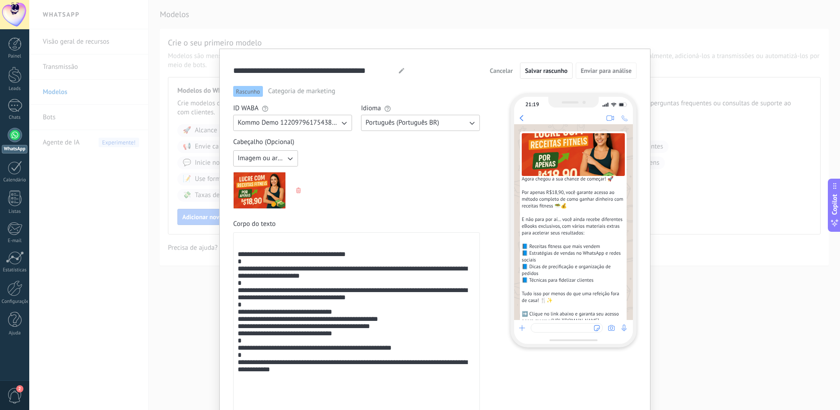
scroll to position [171, 0]
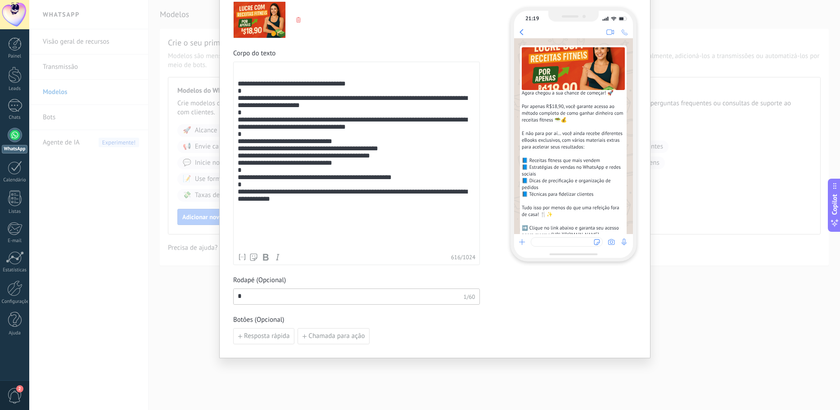
click at [317, 303] on input "*" at bounding box center [349, 296] width 230 height 14
click at [248, 333] on span "Resposta rápida" at bounding box center [266, 336] width 45 height 6
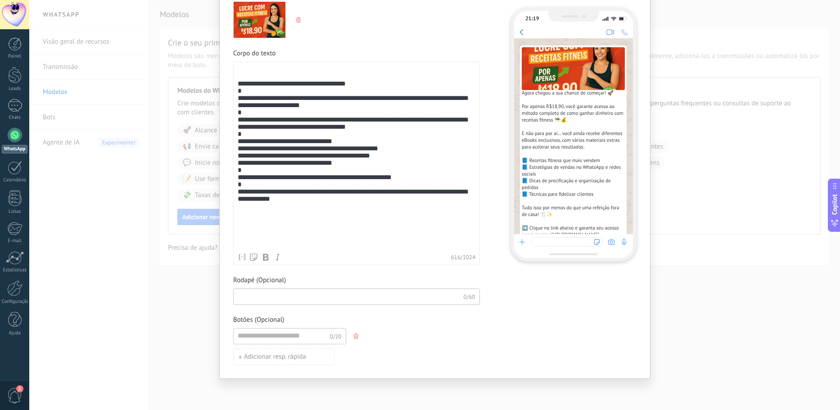
click at [286, 293] on input at bounding box center [349, 296] width 230 height 14
drag, startPoint x: 352, startPoint y: 340, endPoint x: 357, endPoint y: 338, distance: 5.4
click at [357, 338] on button "button" at bounding box center [356, 337] width 7 height 14
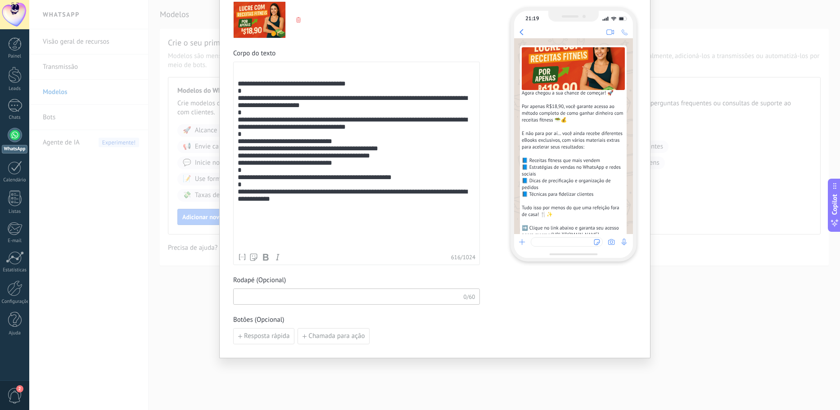
click at [308, 292] on input at bounding box center [349, 296] width 230 height 14
click at [427, 325] on div "Botões (Opcional) Resposta rápida Chamada para ação" at bounding box center [356, 330] width 247 height 29
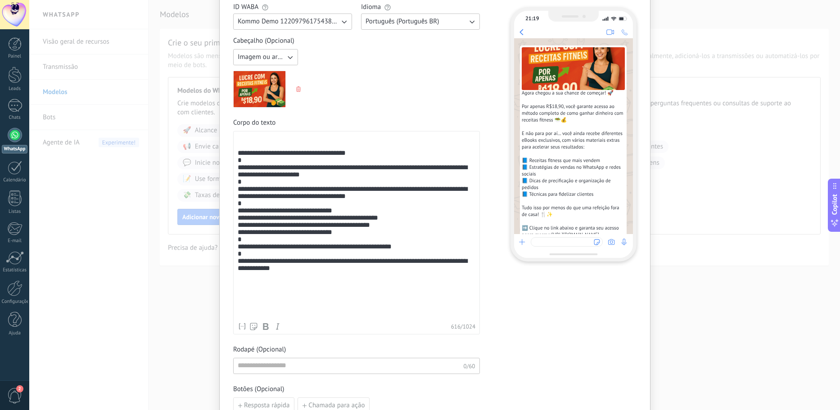
scroll to position [0, 0]
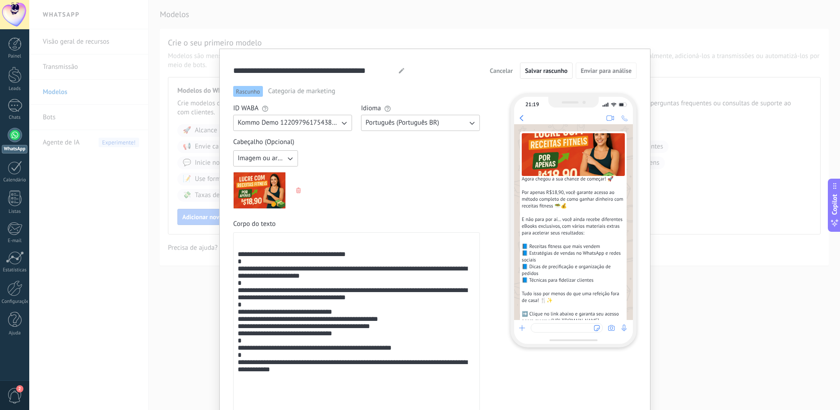
click at [312, 91] on span "Categoria de marketing" at bounding box center [301, 91] width 67 height 9
click at [366, 92] on div "Rascunho Categoria de marketing" at bounding box center [356, 91] width 247 height 11
click at [539, 68] on span "Salvar rascunho" at bounding box center [546, 71] width 43 height 6
